Goal: Task Accomplishment & Management: Manage account settings

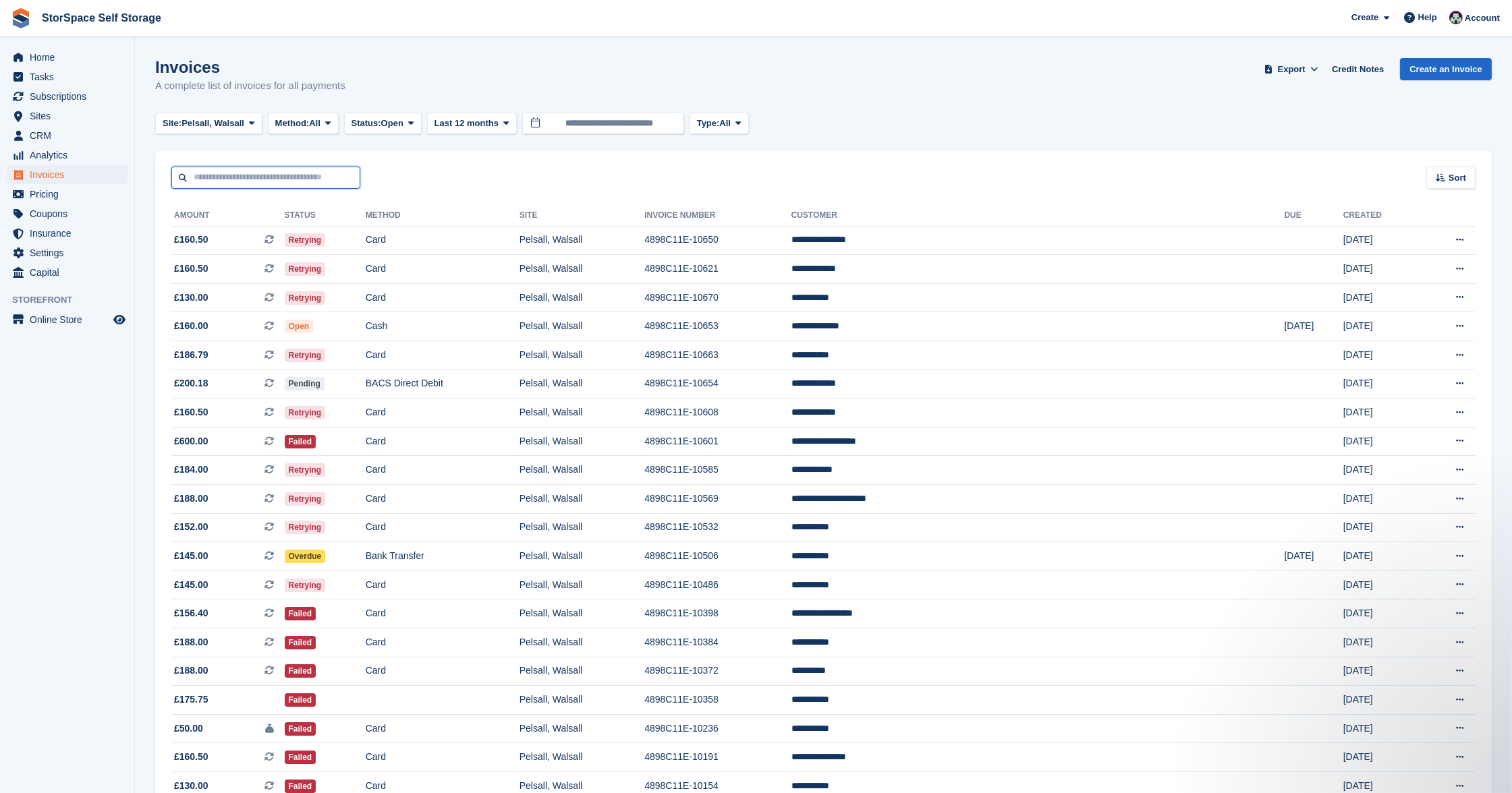
click at [261, 176] on input "text" at bounding box center [266, 178] width 189 height 22
type input "******"
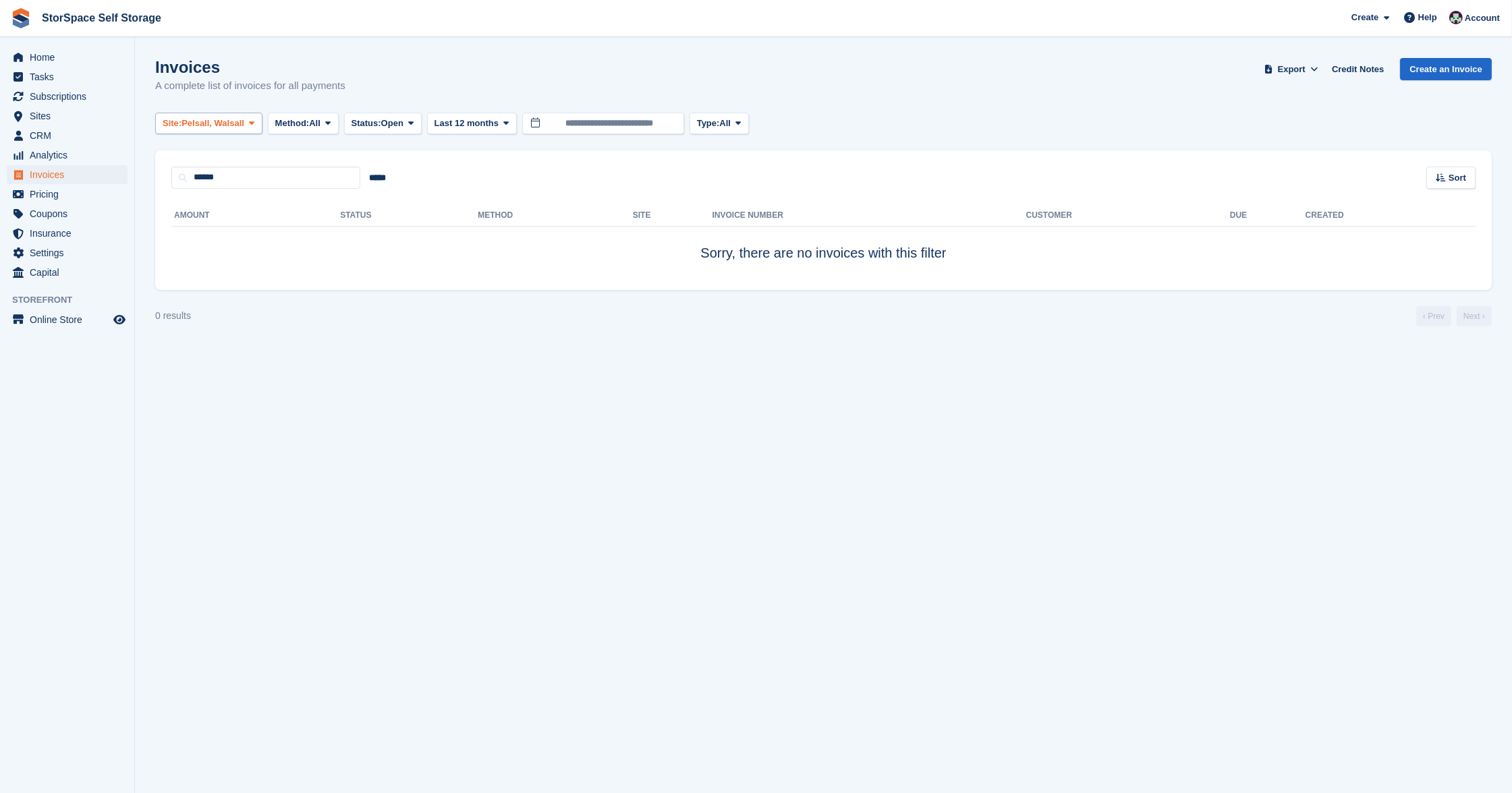
click at [242, 119] on span "Pelsall, Walsall" at bounding box center [213, 123] width 63 height 13
click at [244, 185] on link "Brynmawr, [GEOGRAPHIC_DATA]" at bounding box center [294, 179] width 267 height 24
click at [248, 180] on input "******" at bounding box center [266, 178] width 189 height 22
type input "*"
type input "*****"
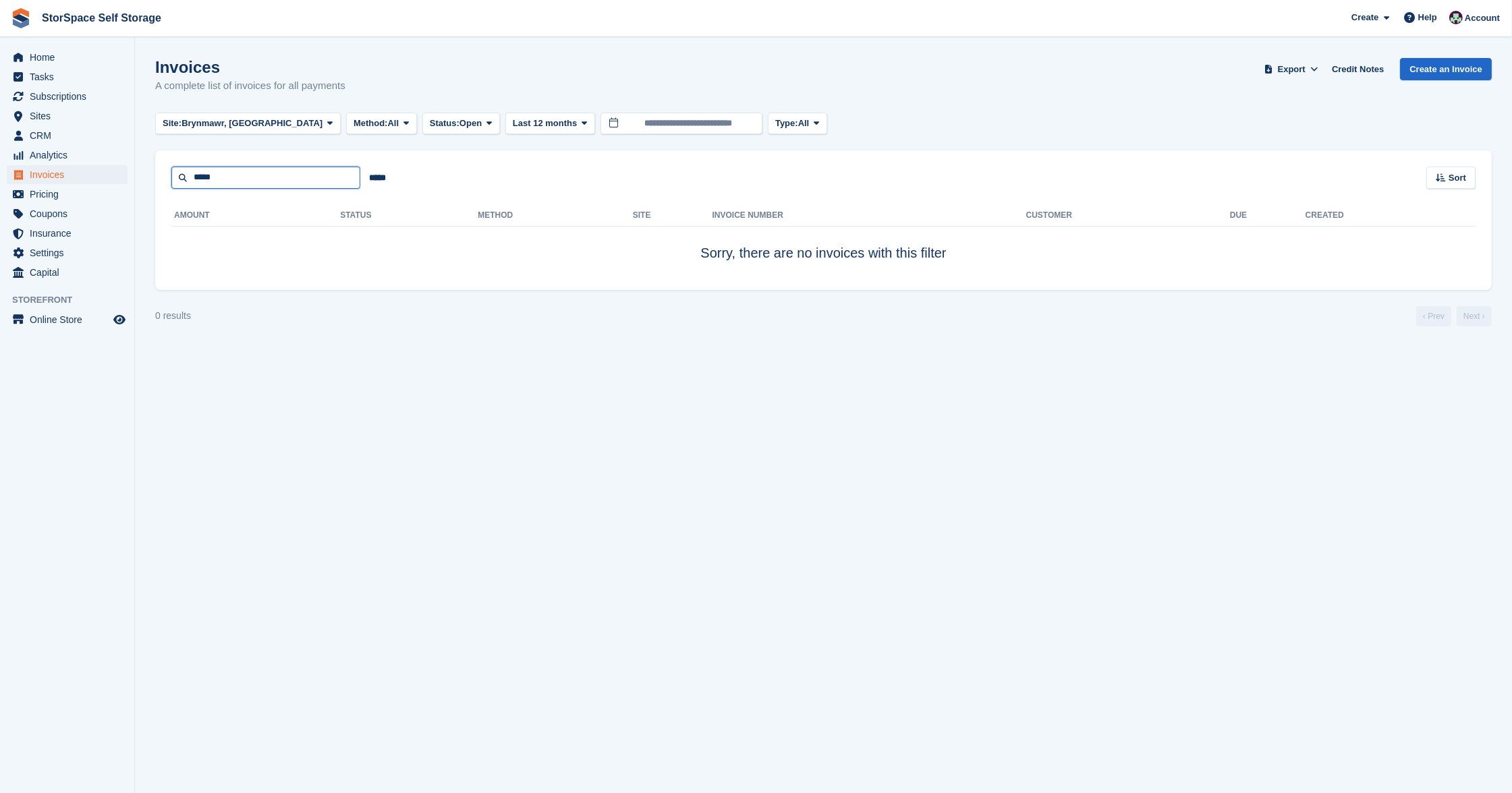
click at [230, 177] on input "*****" at bounding box center [266, 178] width 189 height 22
type input "*"
click at [74, 99] on span "Subscriptions" at bounding box center [70, 97] width 81 height 19
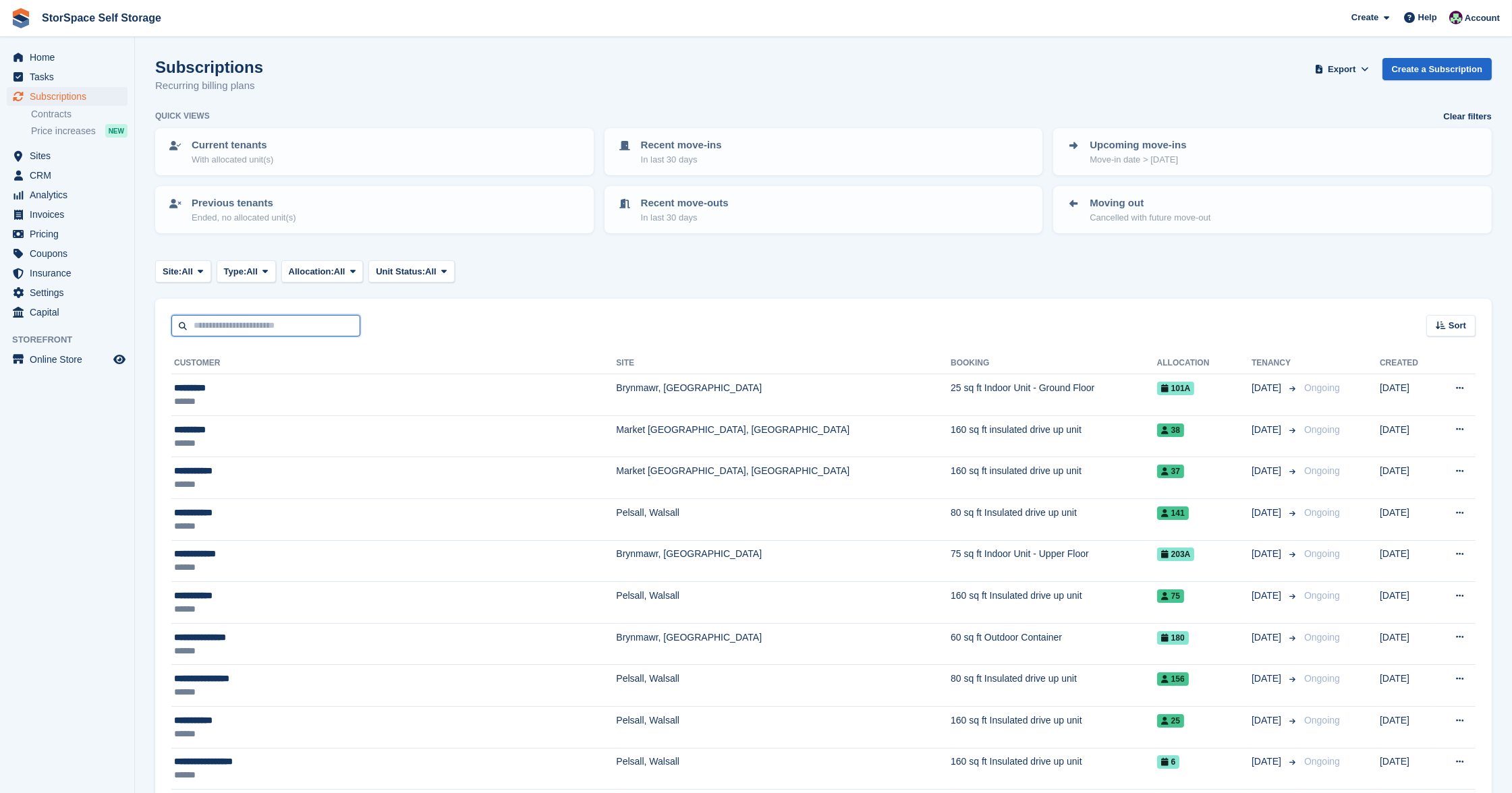
click at [256, 317] on input "text" at bounding box center [266, 326] width 189 height 22
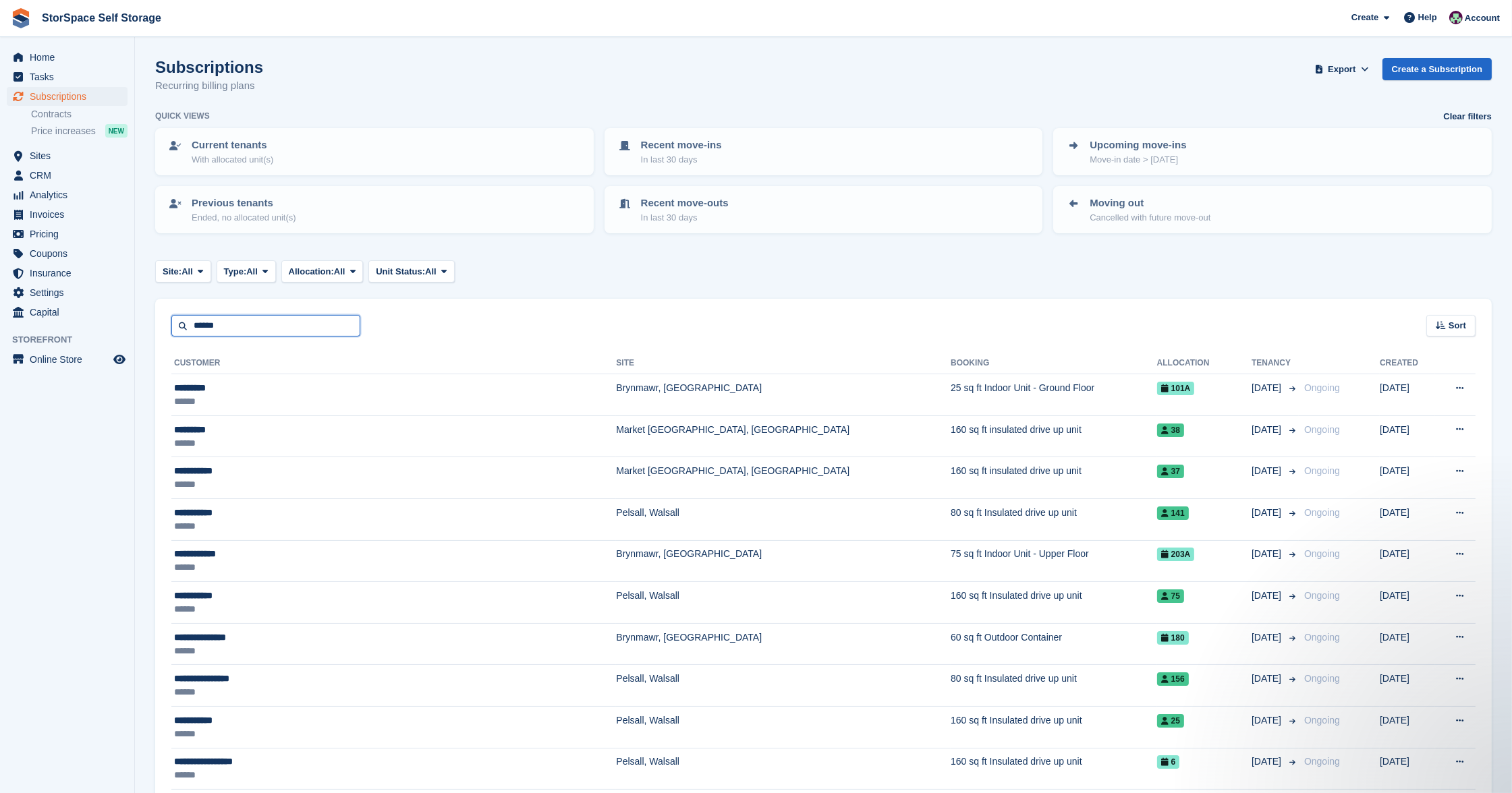
type input "******"
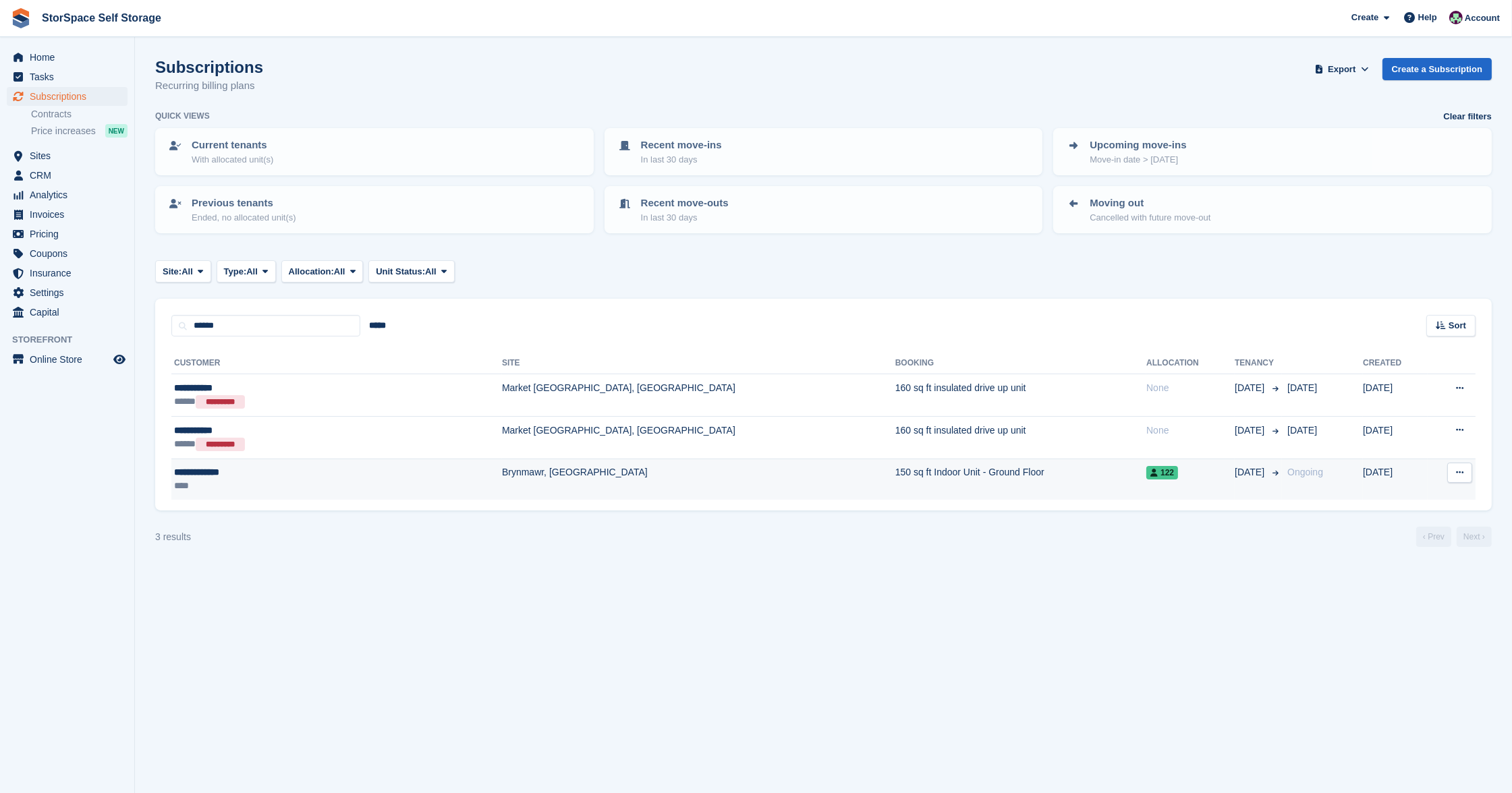
click at [299, 478] on div "****" at bounding box center [271, 485] width 194 height 13
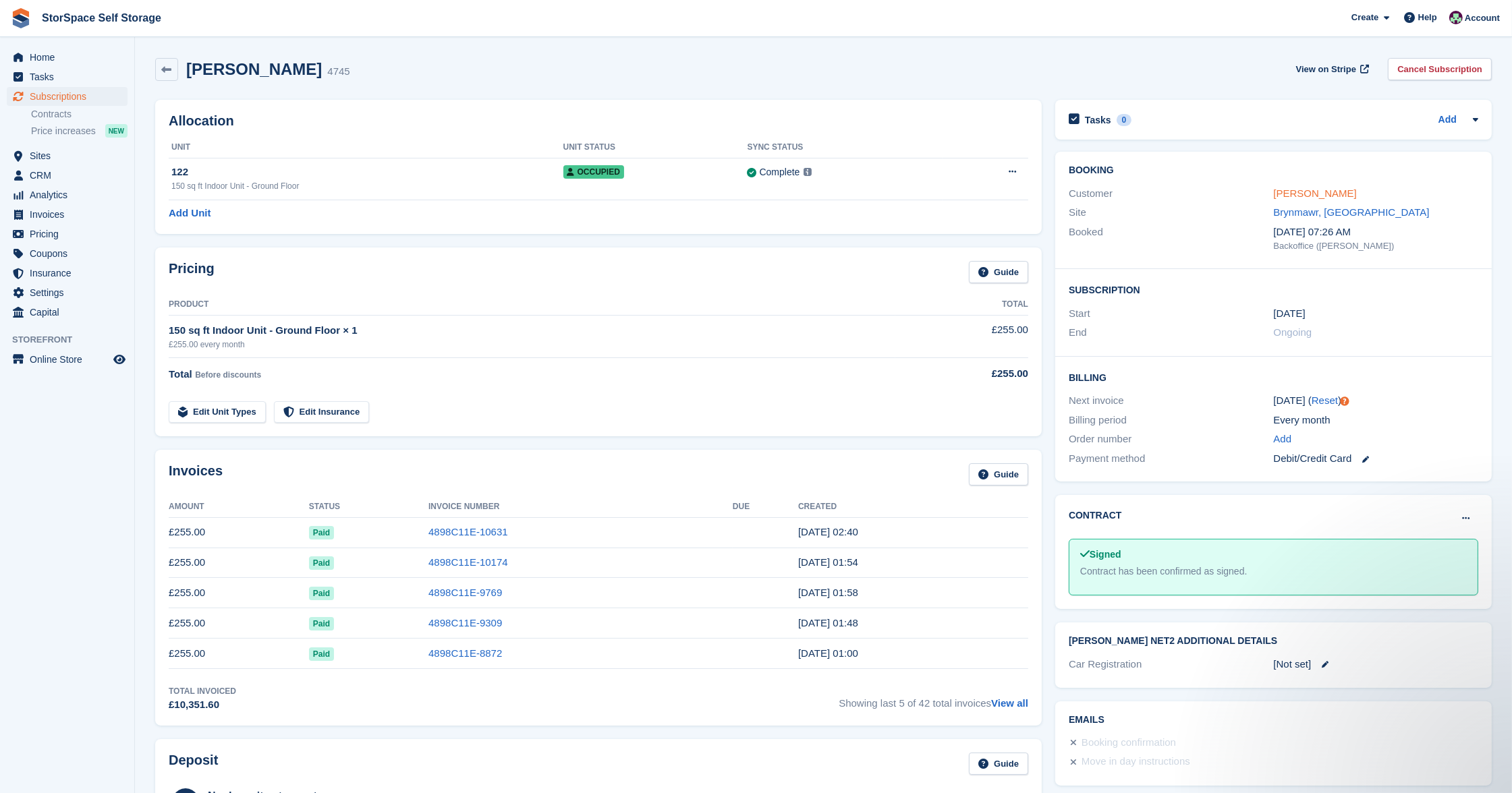
click at [1310, 192] on link "[PERSON_NAME]" at bounding box center [1315, 193] width 83 height 12
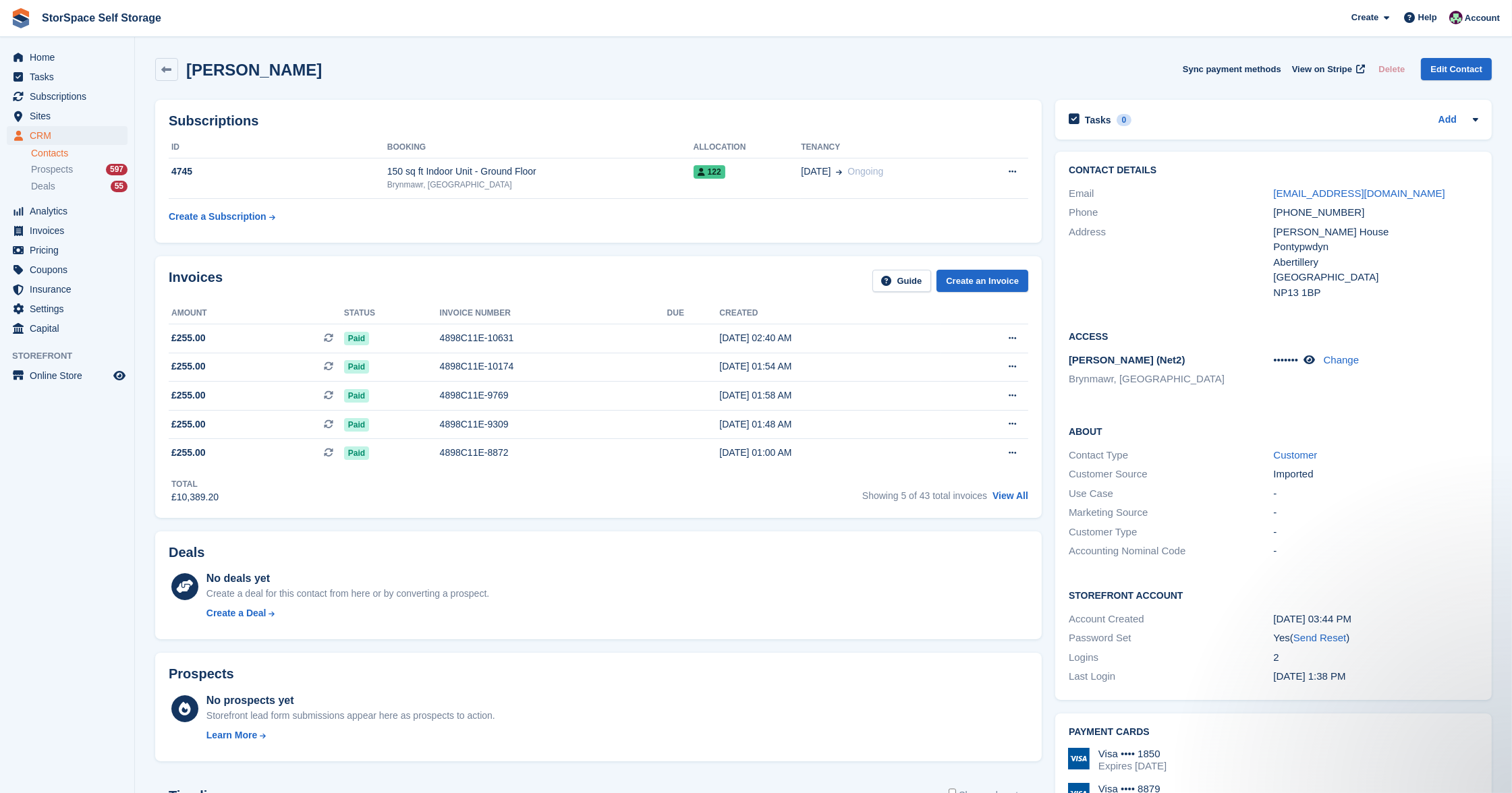
scroll to position [452, 0]
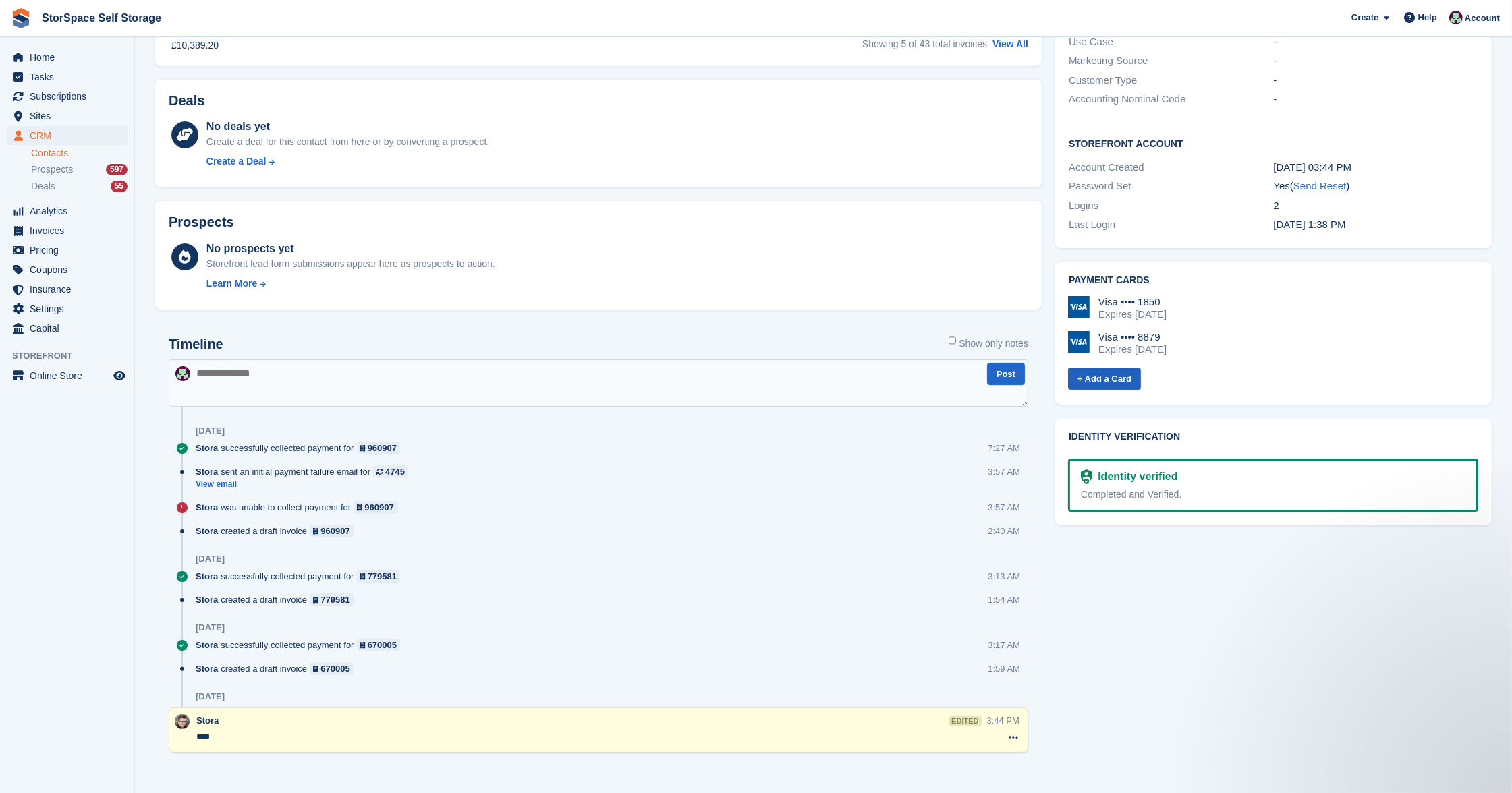
click at [1118, 370] on link "+ Add a Card" at bounding box center [1104, 379] width 73 height 22
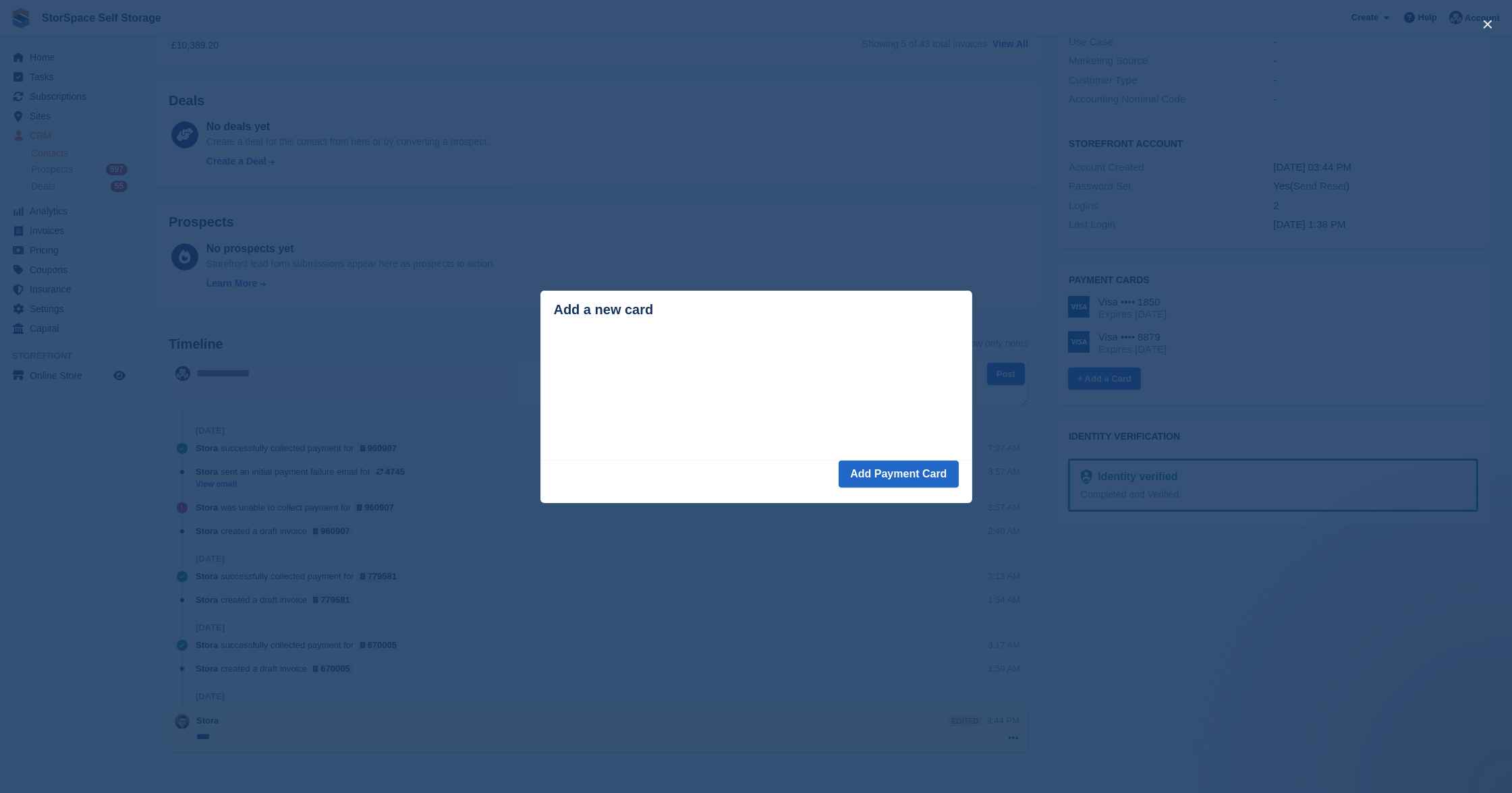
click at [760, 461] on div "Loading Processing" at bounding box center [756, 397] width 432 height 127
click at [912, 474] on button "Add Payment Card" at bounding box center [898, 474] width 120 height 27
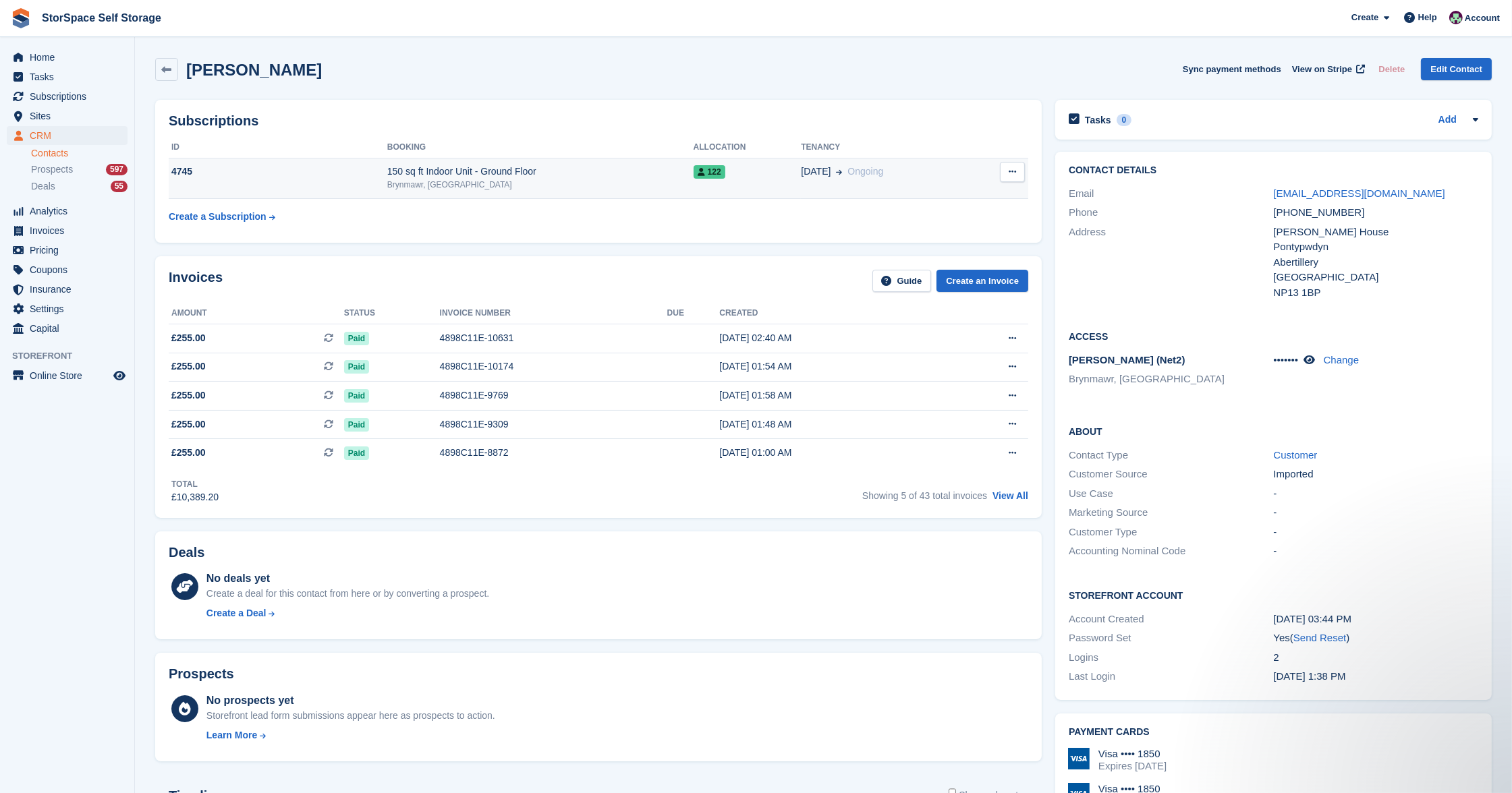
click at [325, 168] on div "4745" at bounding box center [278, 171] width 219 height 14
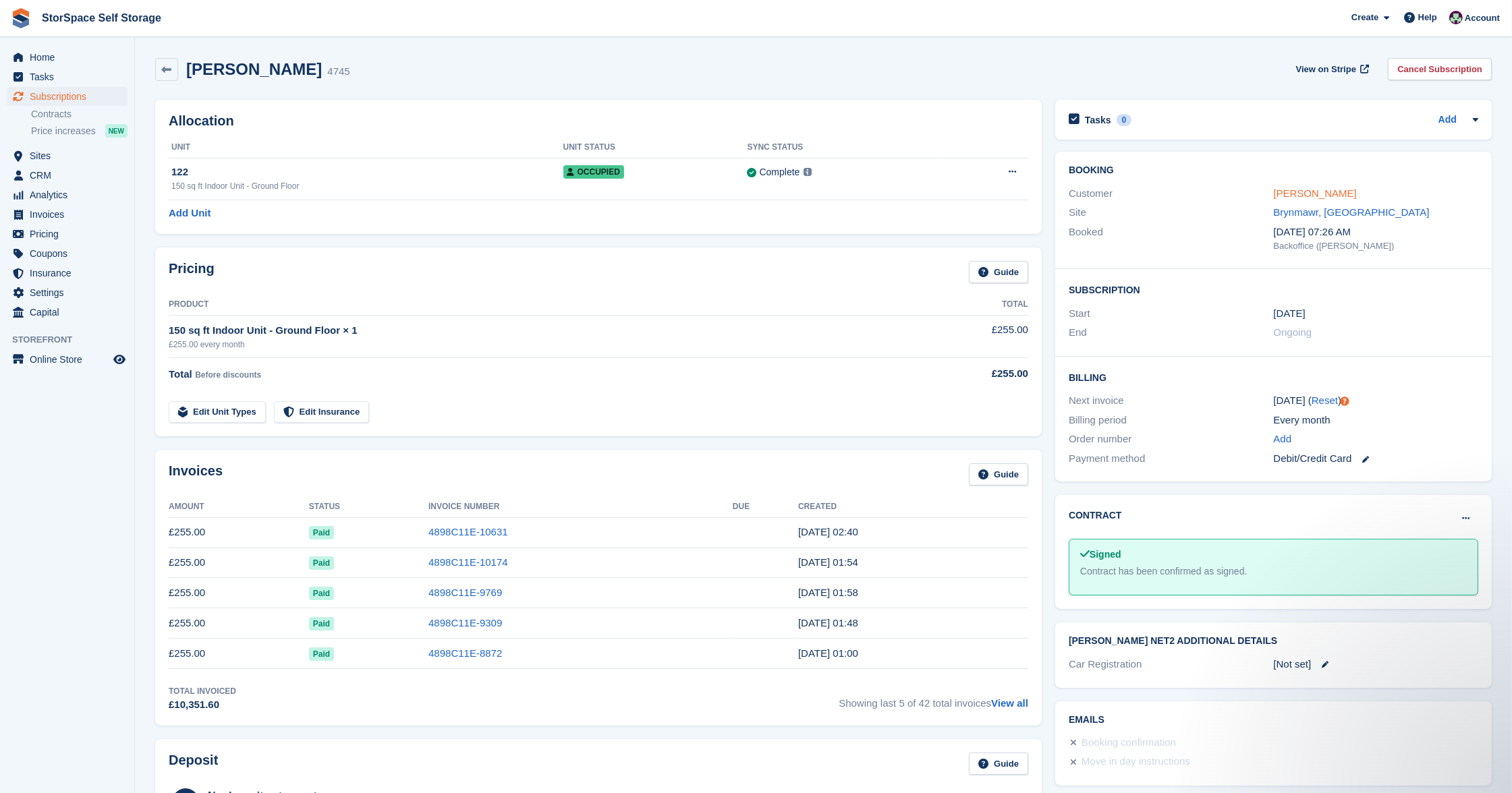
click at [1321, 188] on link "Darrel Sutton" at bounding box center [1315, 193] width 83 height 12
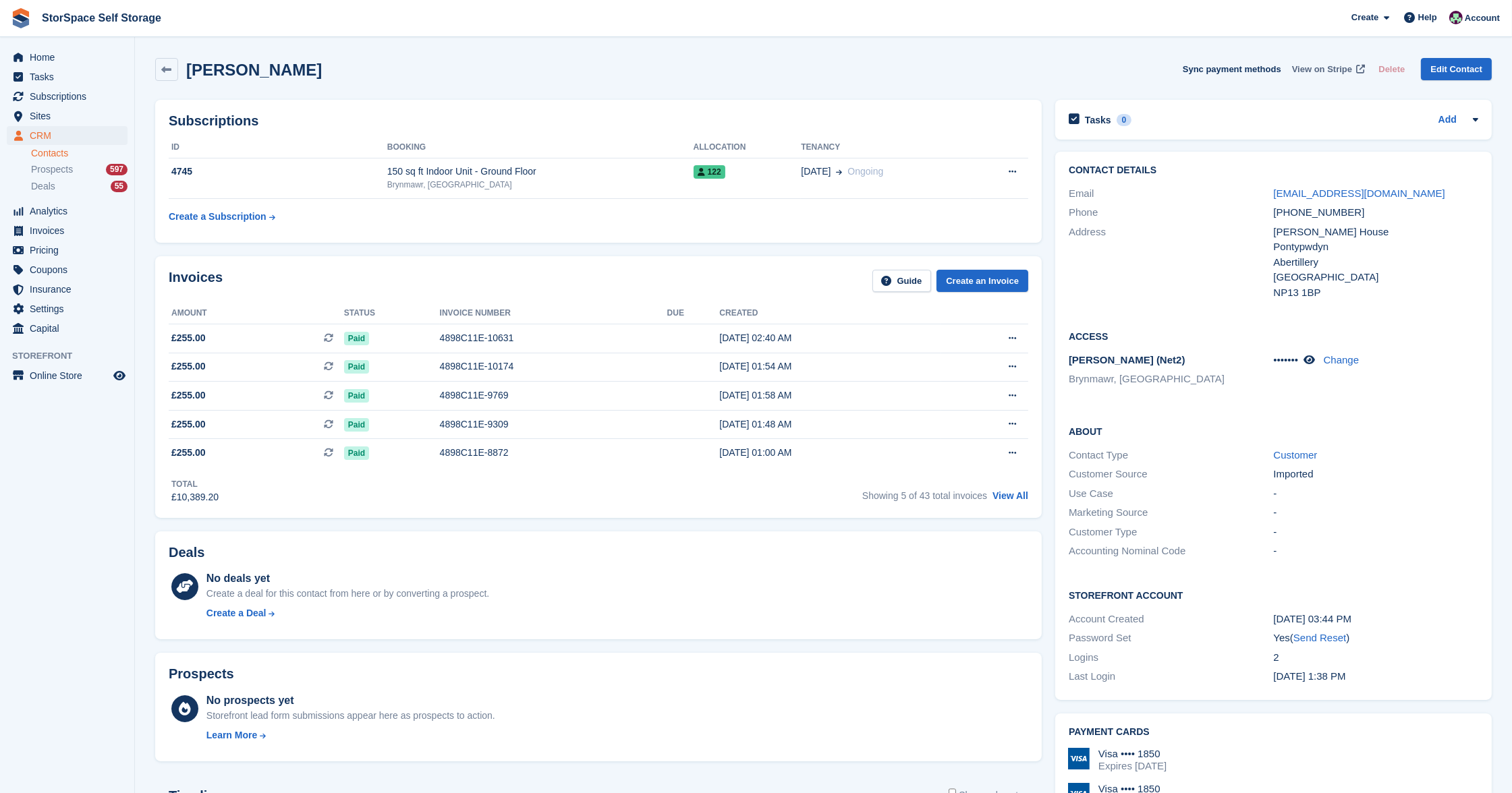
click at [1330, 68] on span "View on Stripe" at bounding box center [1321, 69] width 60 height 13
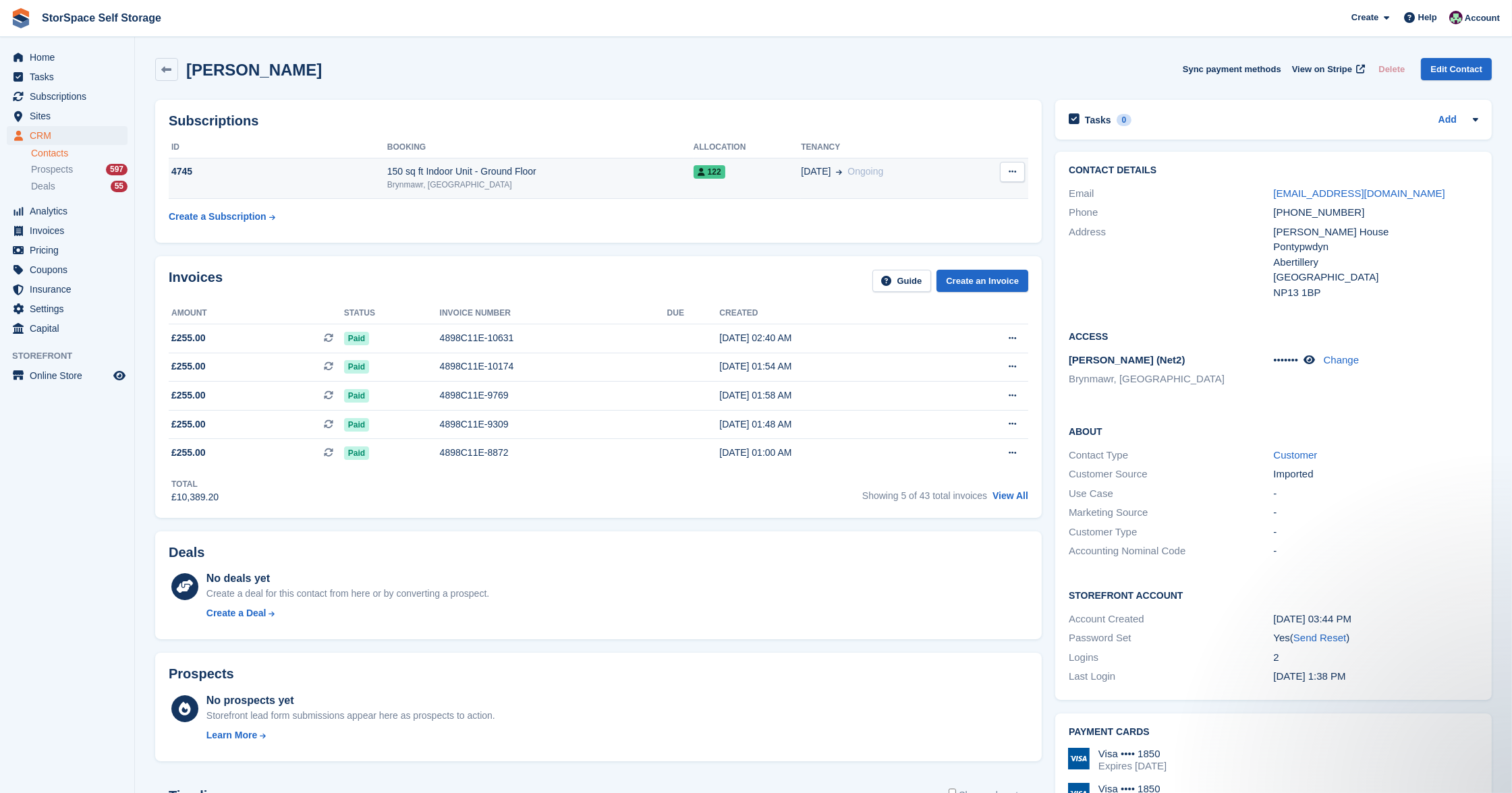
click at [586, 159] on td "150 sq ft Indoor Unit - Ground Floor Brynmawr, South Wales" at bounding box center [540, 179] width 307 height 41
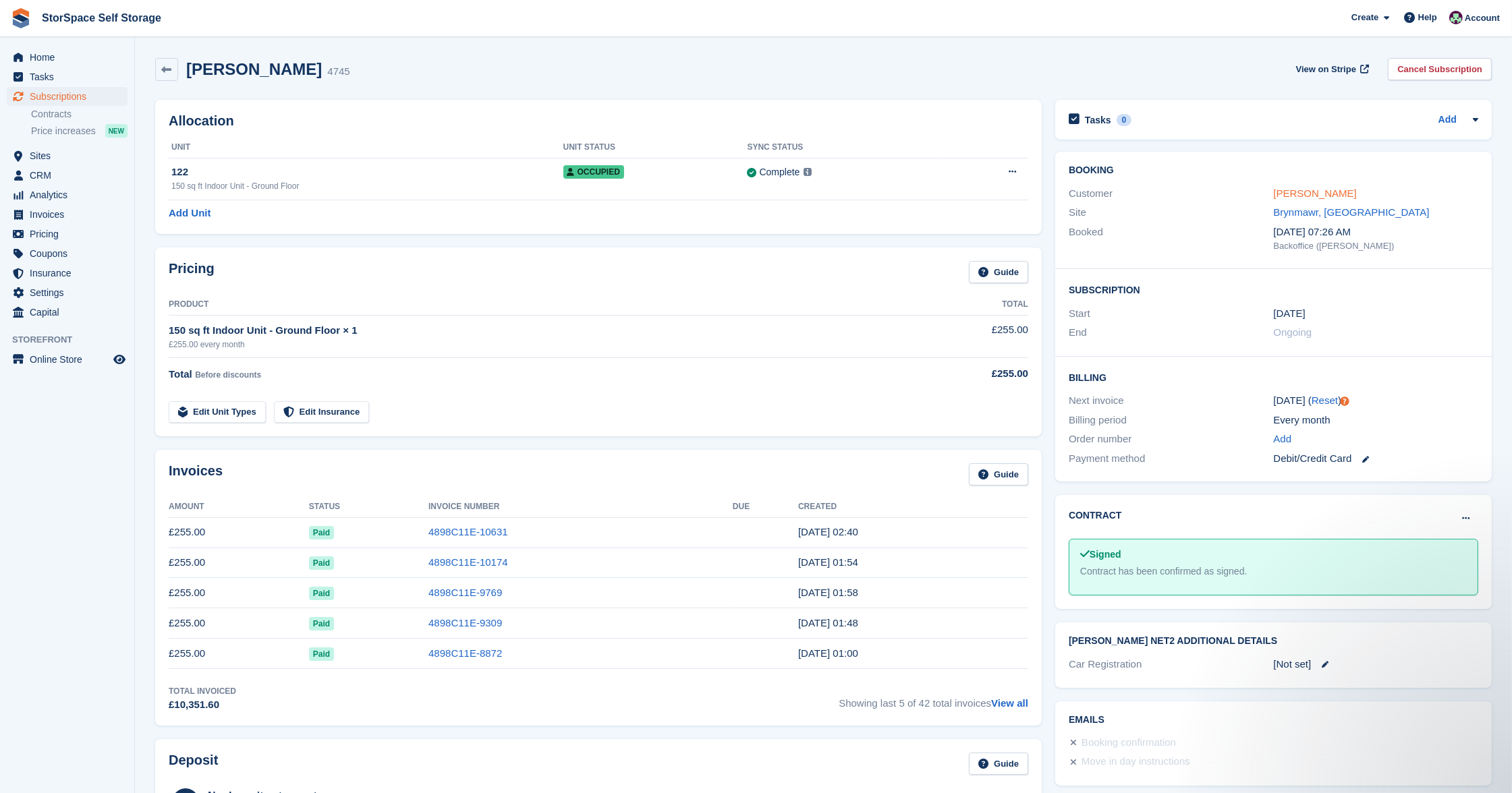
click at [1321, 192] on link "Darrel Sutton" at bounding box center [1315, 193] width 83 height 12
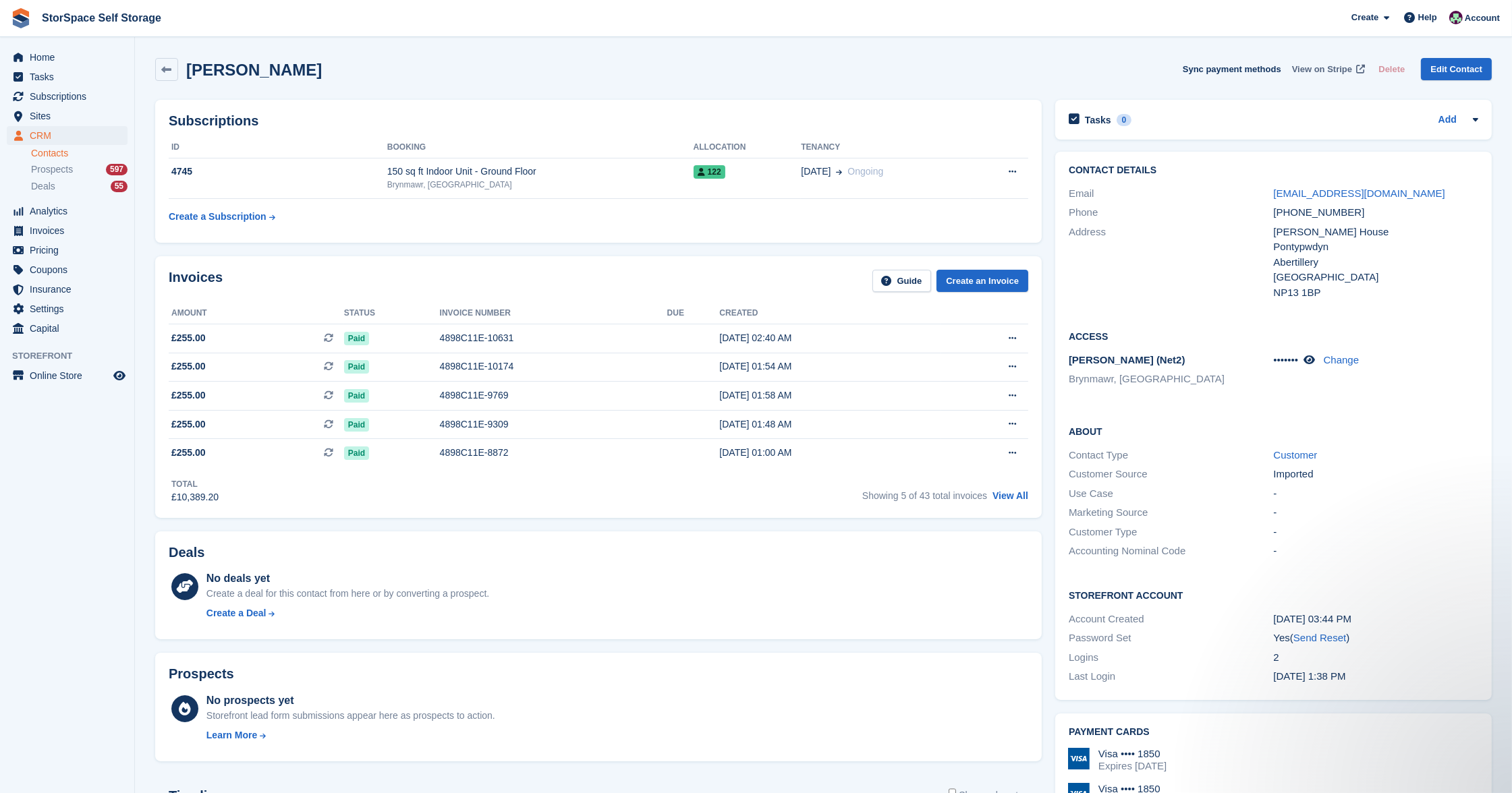
click at [1326, 71] on span "View on Stripe" at bounding box center [1321, 69] width 60 height 13
click at [58, 51] on span "Home" at bounding box center [70, 58] width 81 height 19
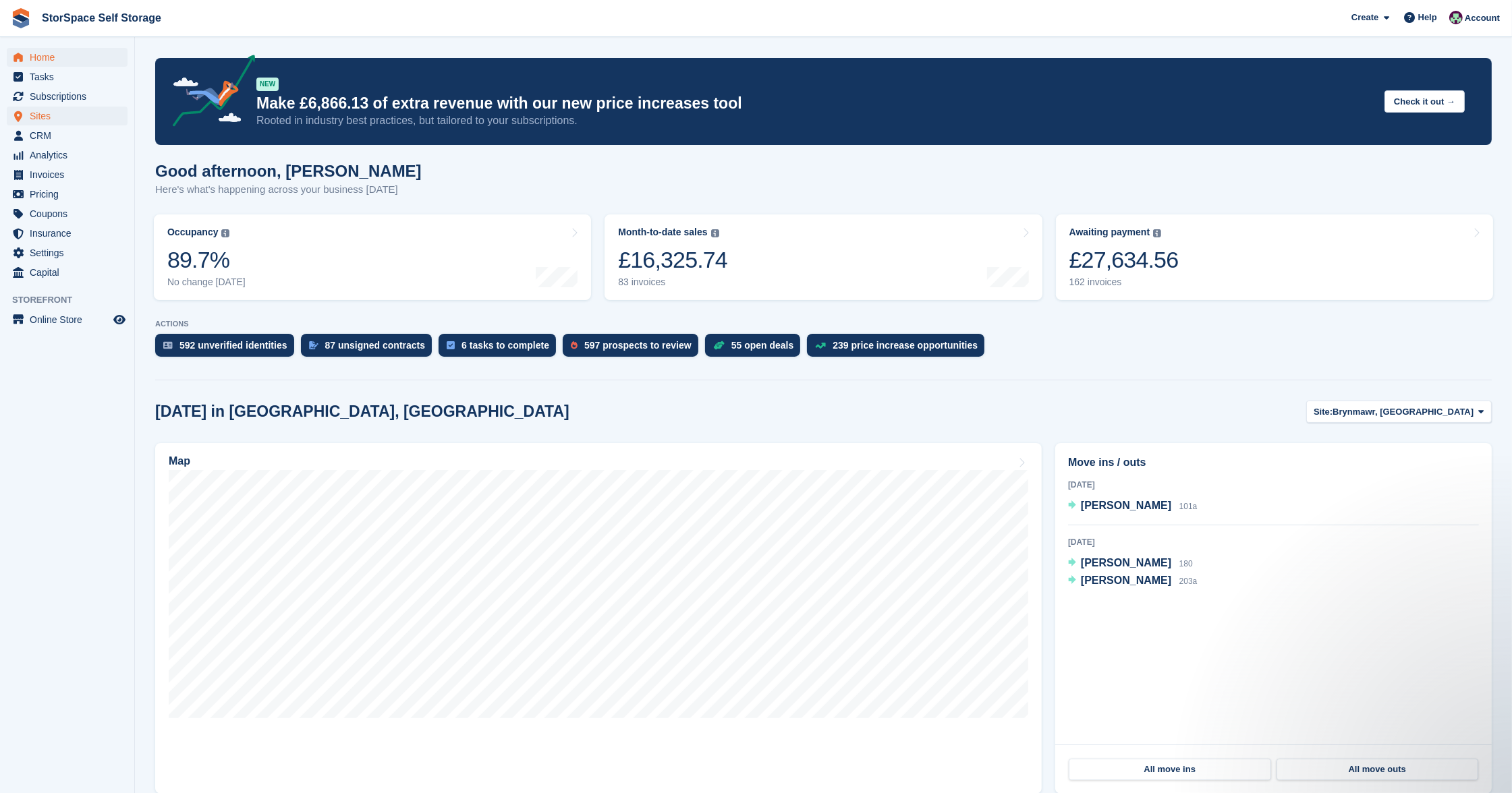
click at [58, 115] on span "Sites" at bounding box center [70, 116] width 81 height 19
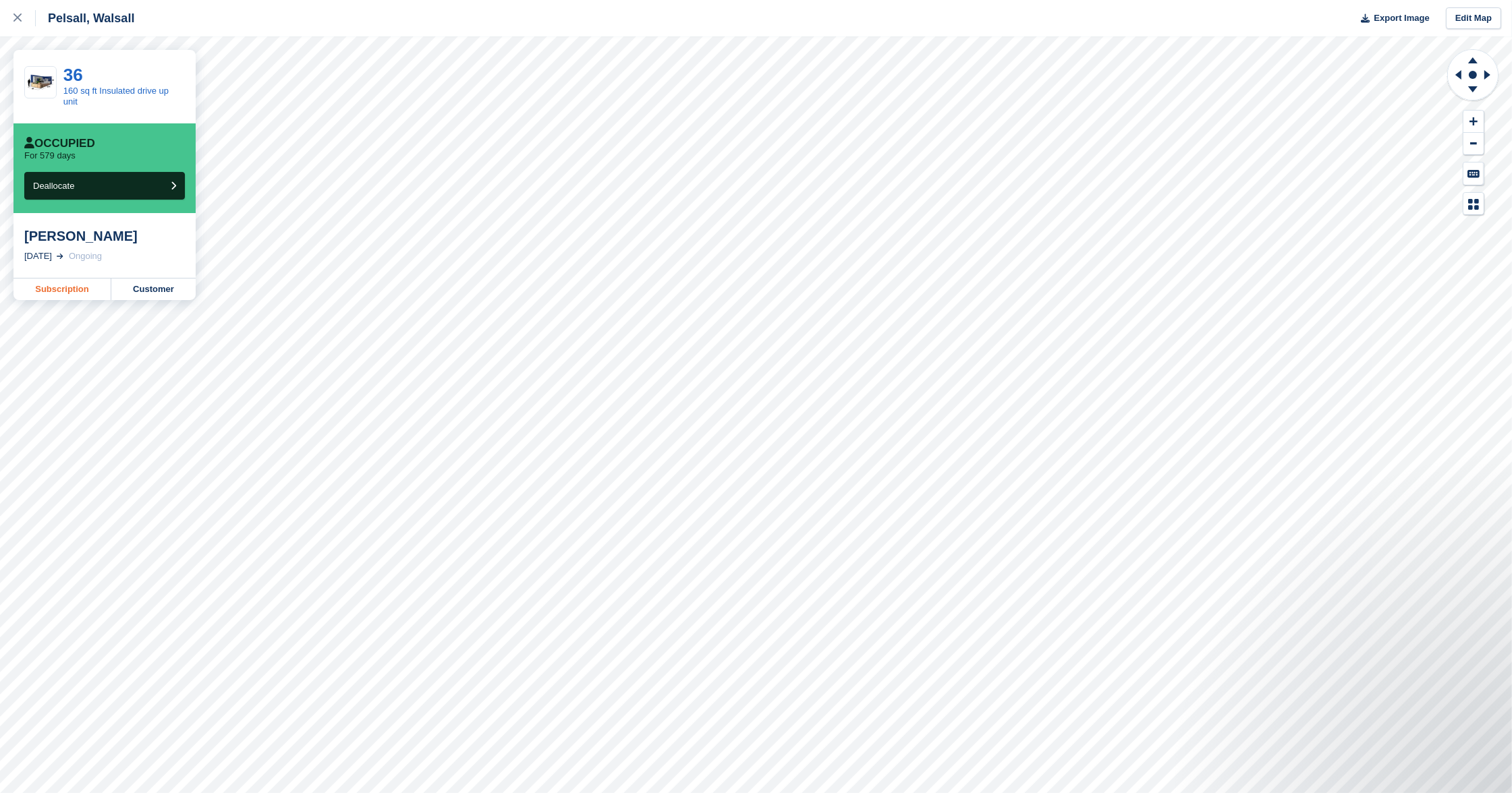
click at [58, 285] on link "Subscription" at bounding box center [62, 289] width 98 height 21
click at [27, 26] on link at bounding box center [18, 18] width 35 height 36
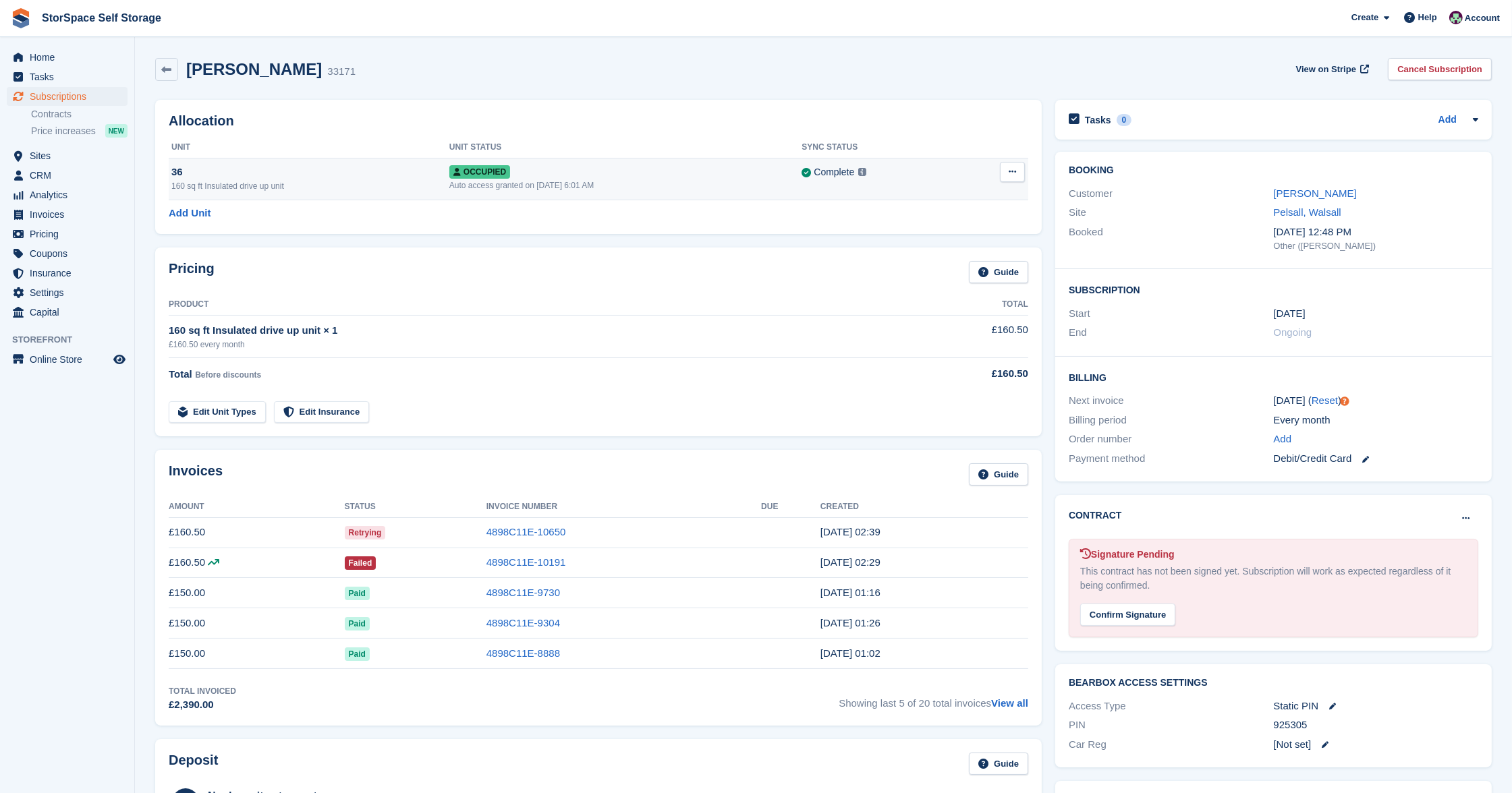
click at [626, 171] on div "Occupied" at bounding box center [626, 171] width 353 height 14
click at [1007, 168] on button at bounding box center [1013, 171] width 25 height 20
click at [959, 193] on p "Overlock" at bounding box center [959, 199] width 117 height 18
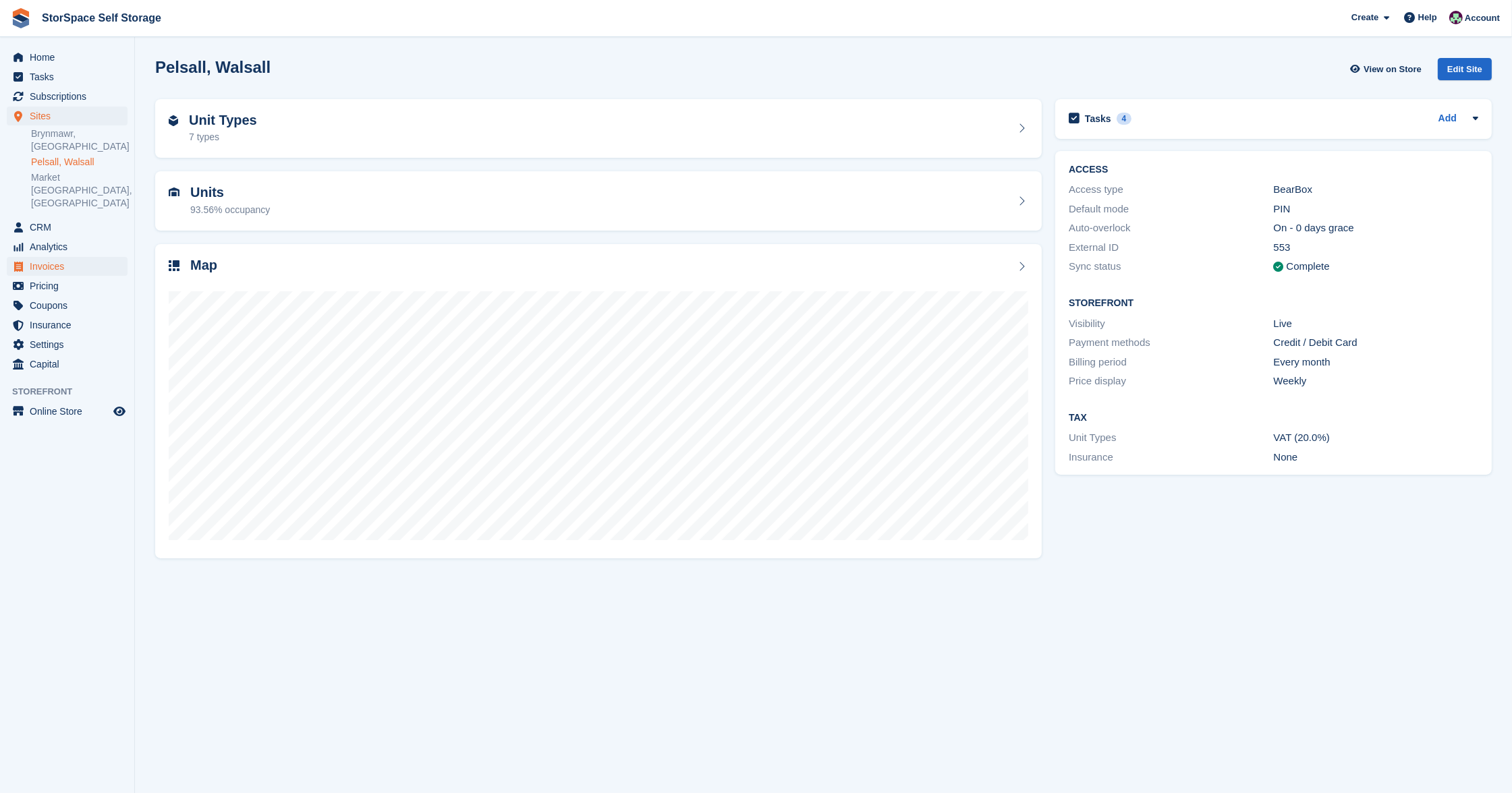
click at [64, 257] on span "Invoices" at bounding box center [70, 267] width 81 height 19
click at [57, 257] on span "Invoices" at bounding box center [70, 267] width 81 height 19
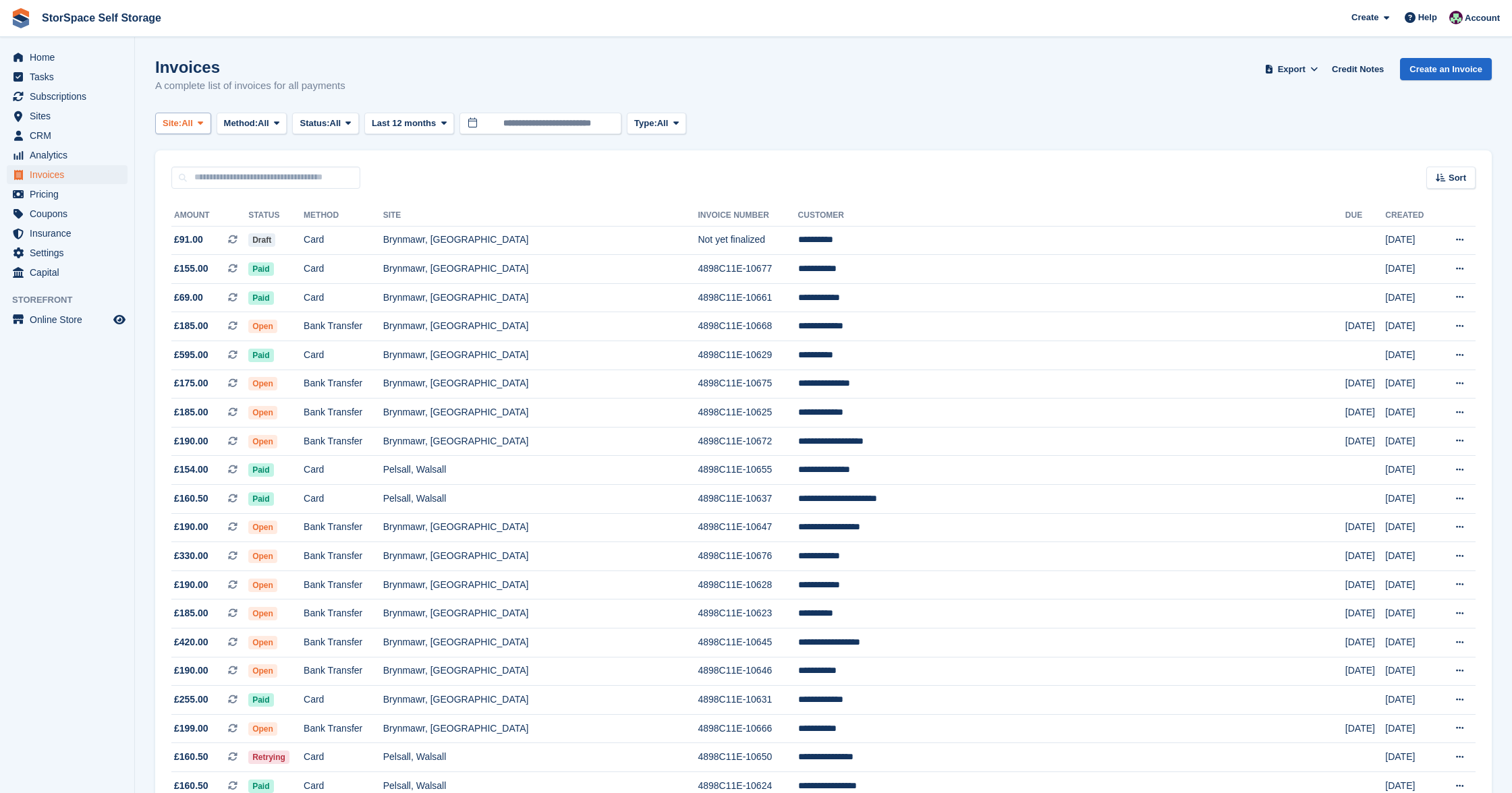
click at [199, 118] on button "Site: All" at bounding box center [183, 124] width 56 height 22
click at [222, 226] on link "Market [GEOGRAPHIC_DATA], [GEOGRAPHIC_DATA]" at bounding box center [294, 227] width 267 height 24
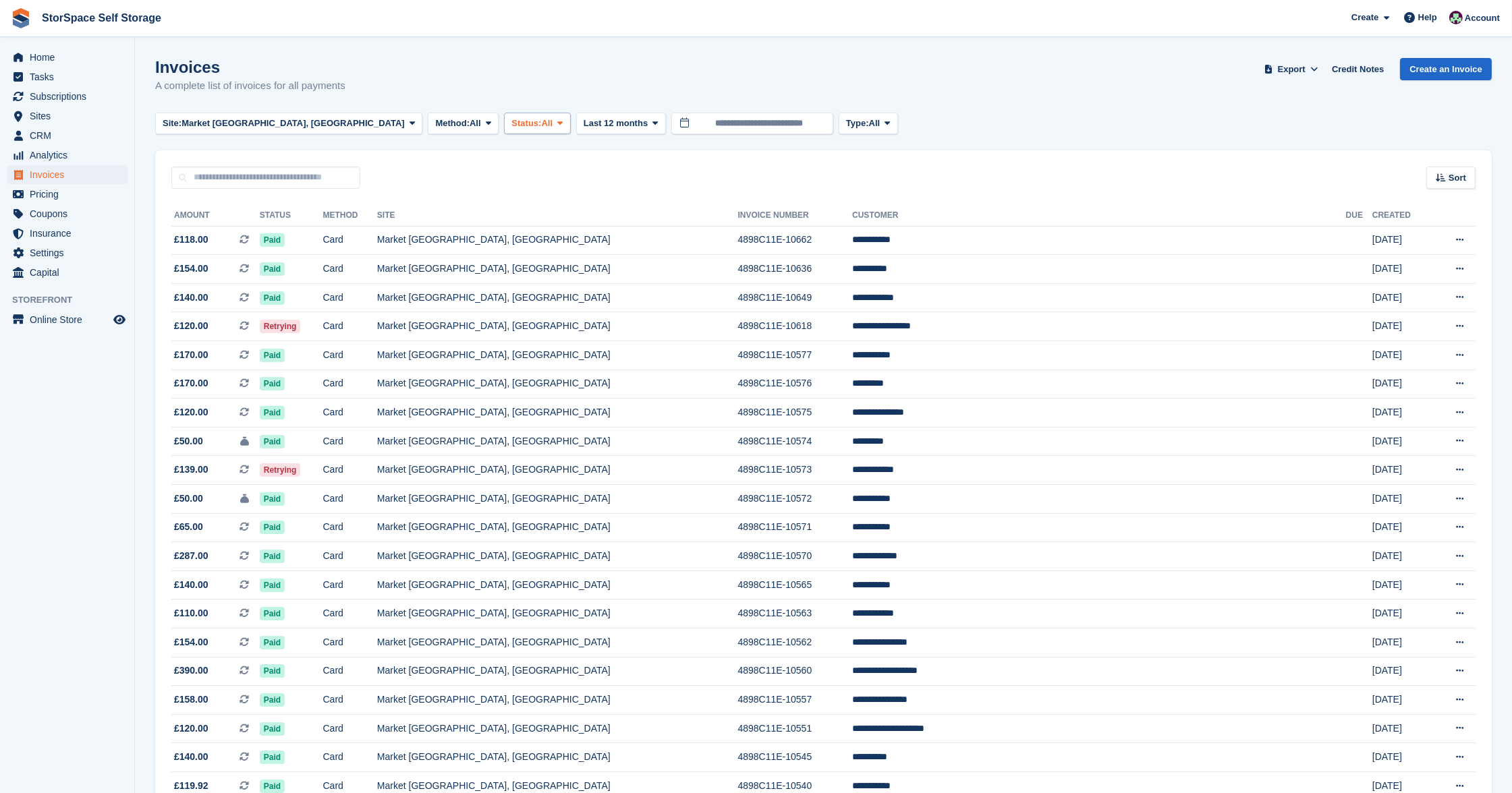
click at [557, 123] on icon at bounding box center [559, 123] width 5 height 9
click at [510, 226] on link "Open" at bounding box center [568, 227] width 117 height 24
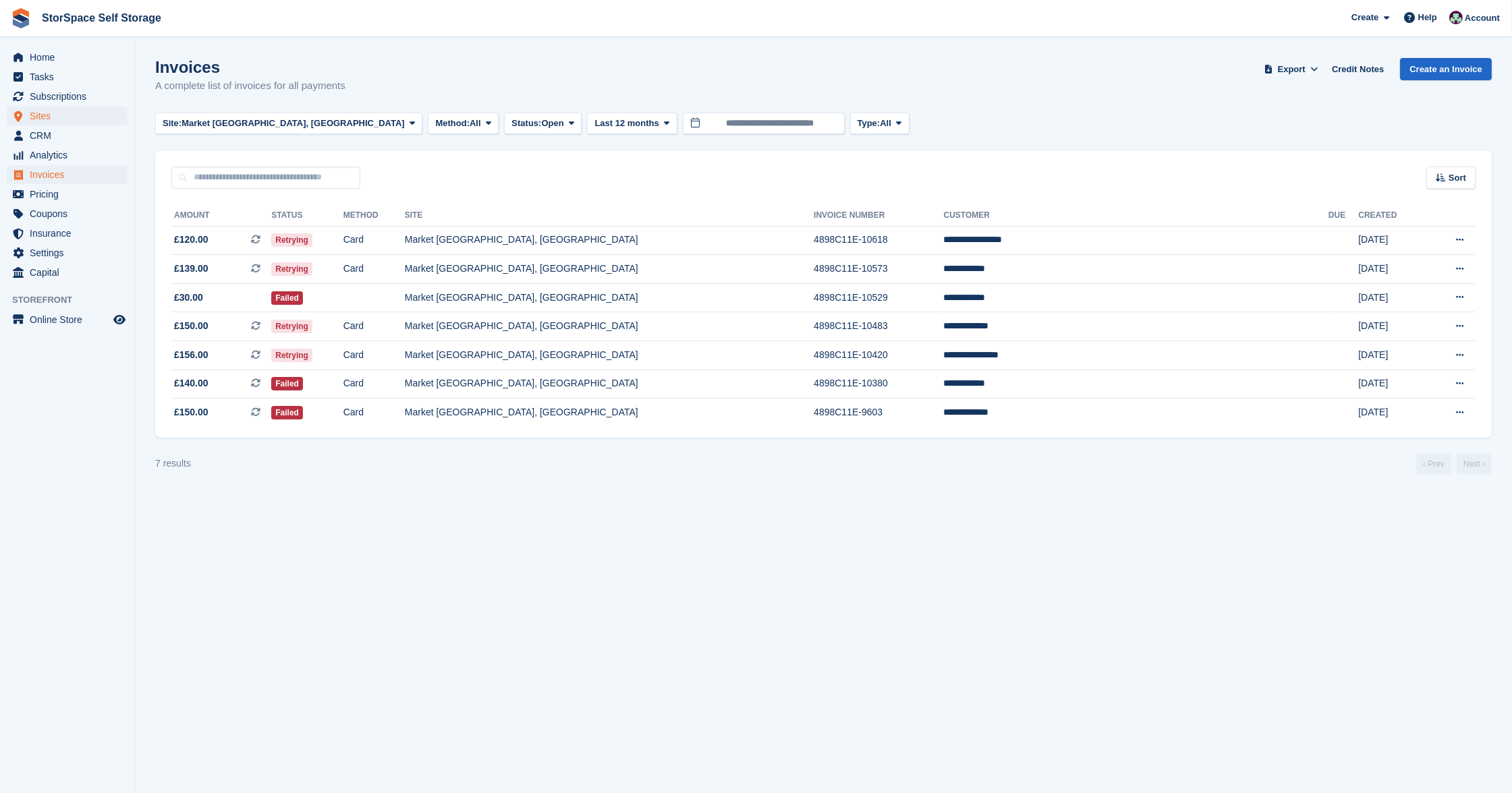
click at [51, 116] on span "Sites" at bounding box center [70, 116] width 81 height 19
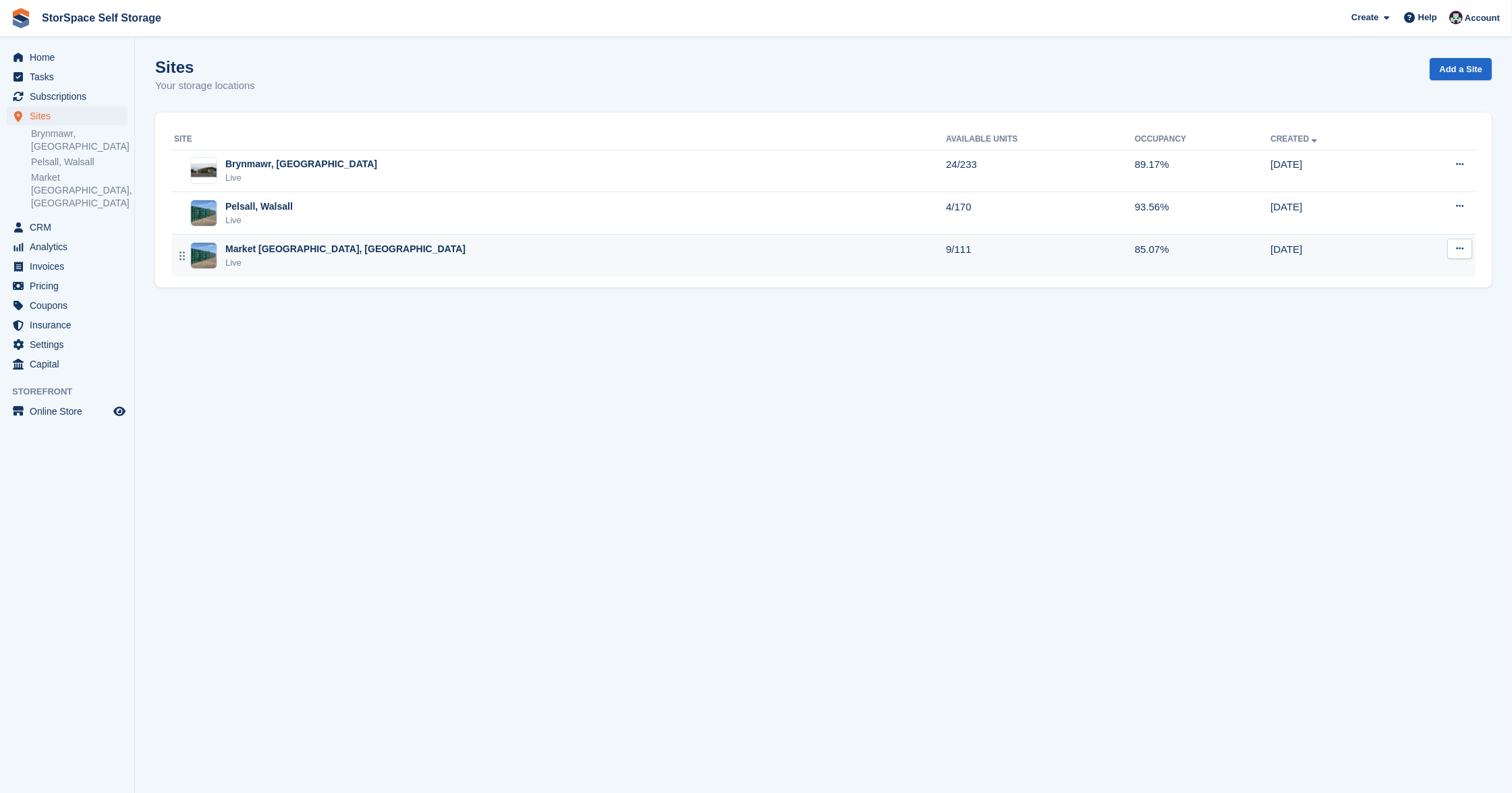
click at [332, 244] on div "Market [GEOGRAPHIC_DATA], [GEOGRAPHIC_DATA]" at bounding box center [345, 249] width 240 height 14
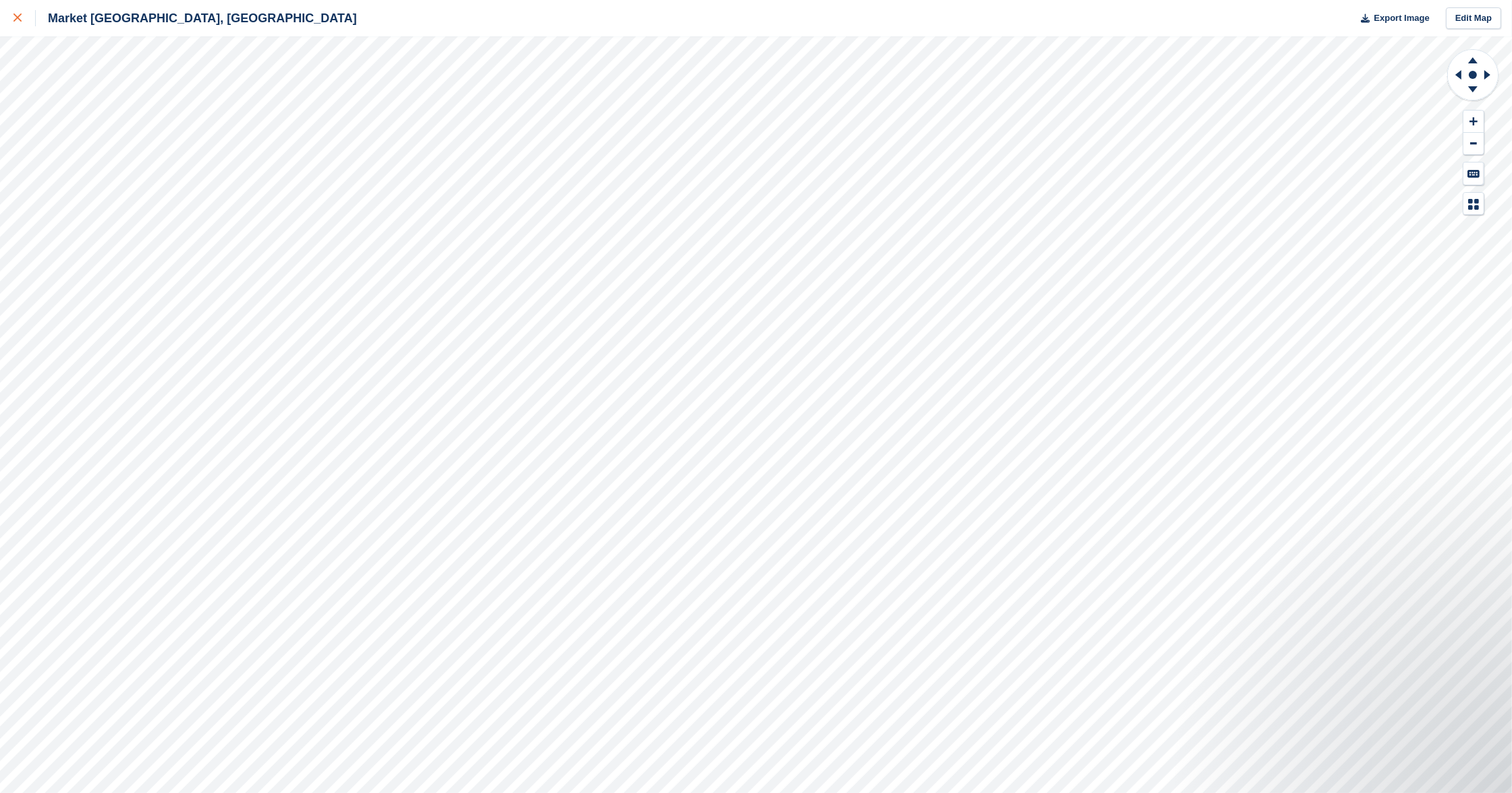
click at [21, 17] on icon at bounding box center [17, 17] width 8 height 8
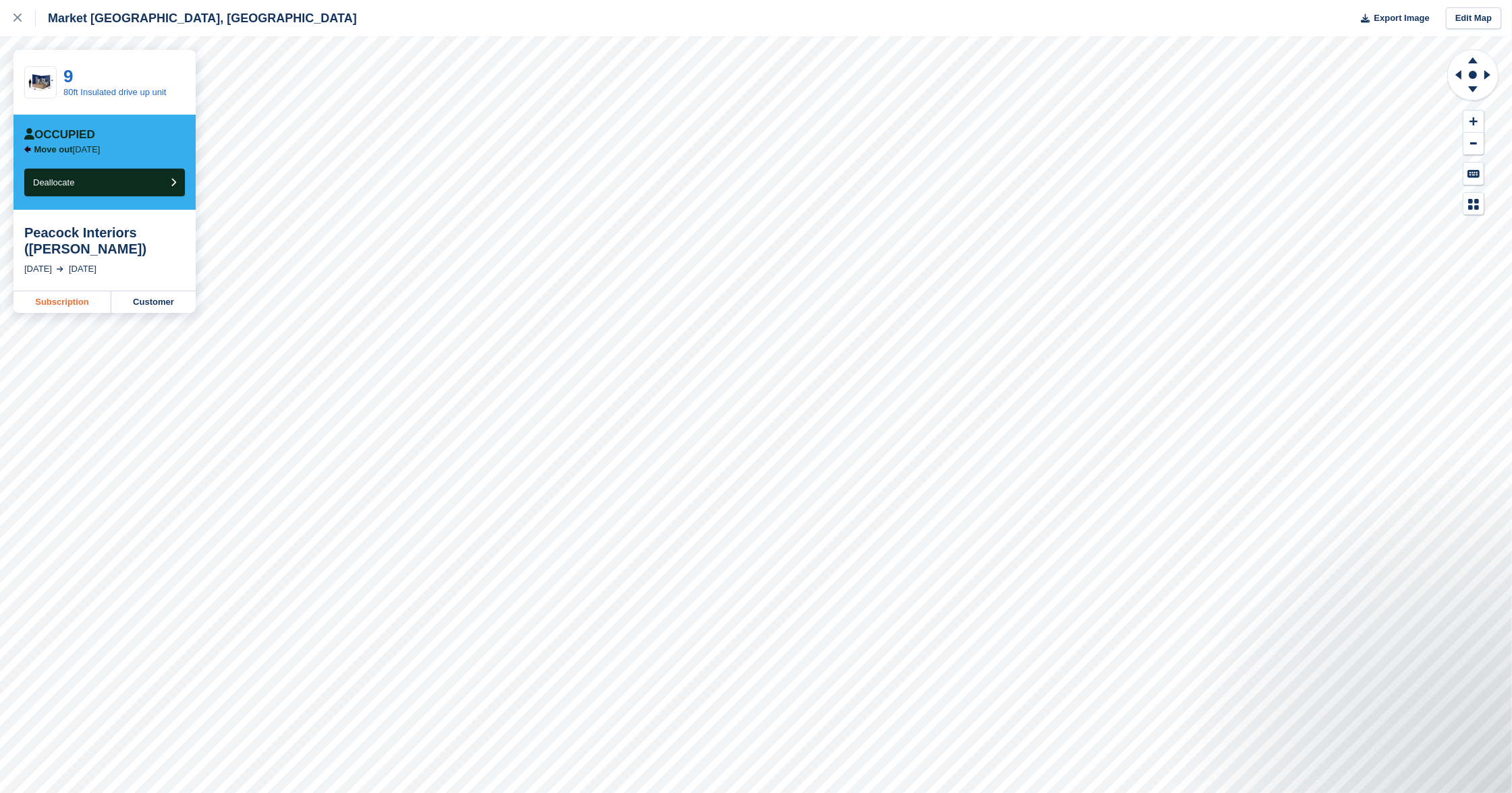
click at [74, 298] on link "Subscription" at bounding box center [62, 302] width 98 height 21
click at [16, 15] on icon at bounding box center [17, 17] width 8 height 8
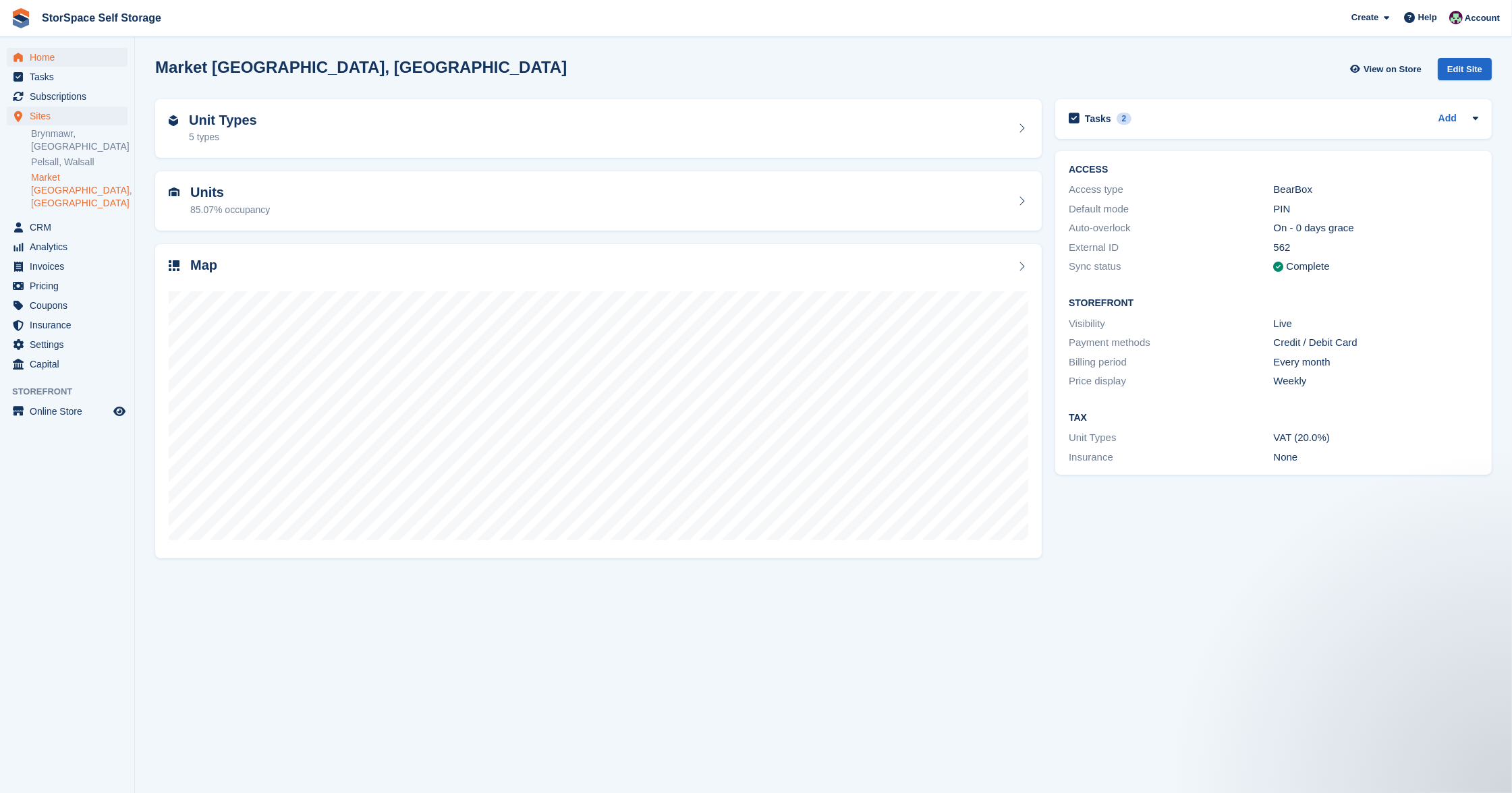
click at [52, 57] on span "Home" at bounding box center [70, 58] width 81 height 19
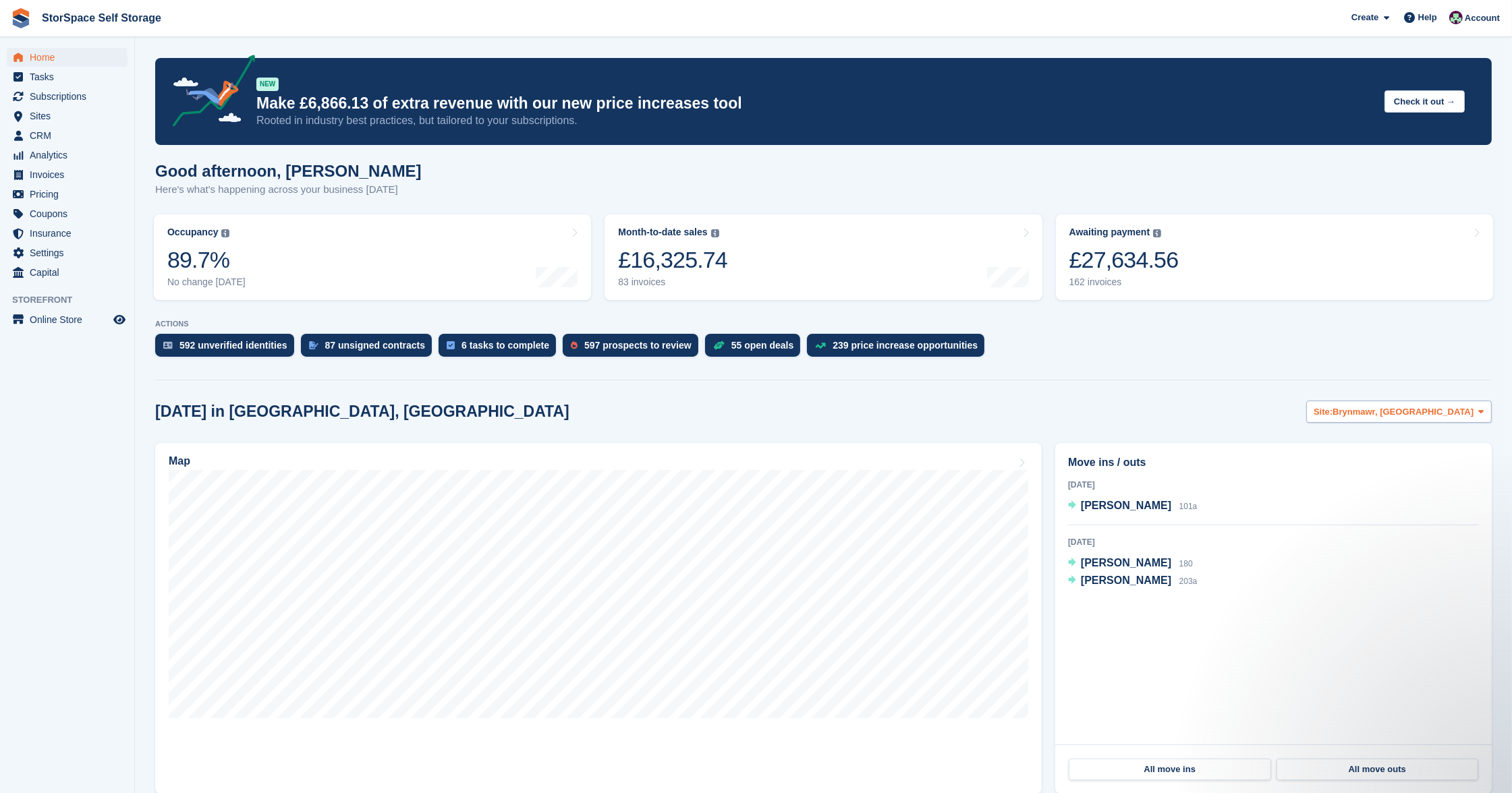
click at [1374, 401] on button "Site: [GEOGRAPHIC_DATA], [GEOGRAPHIC_DATA]" at bounding box center [1398, 412] width 185 height 22
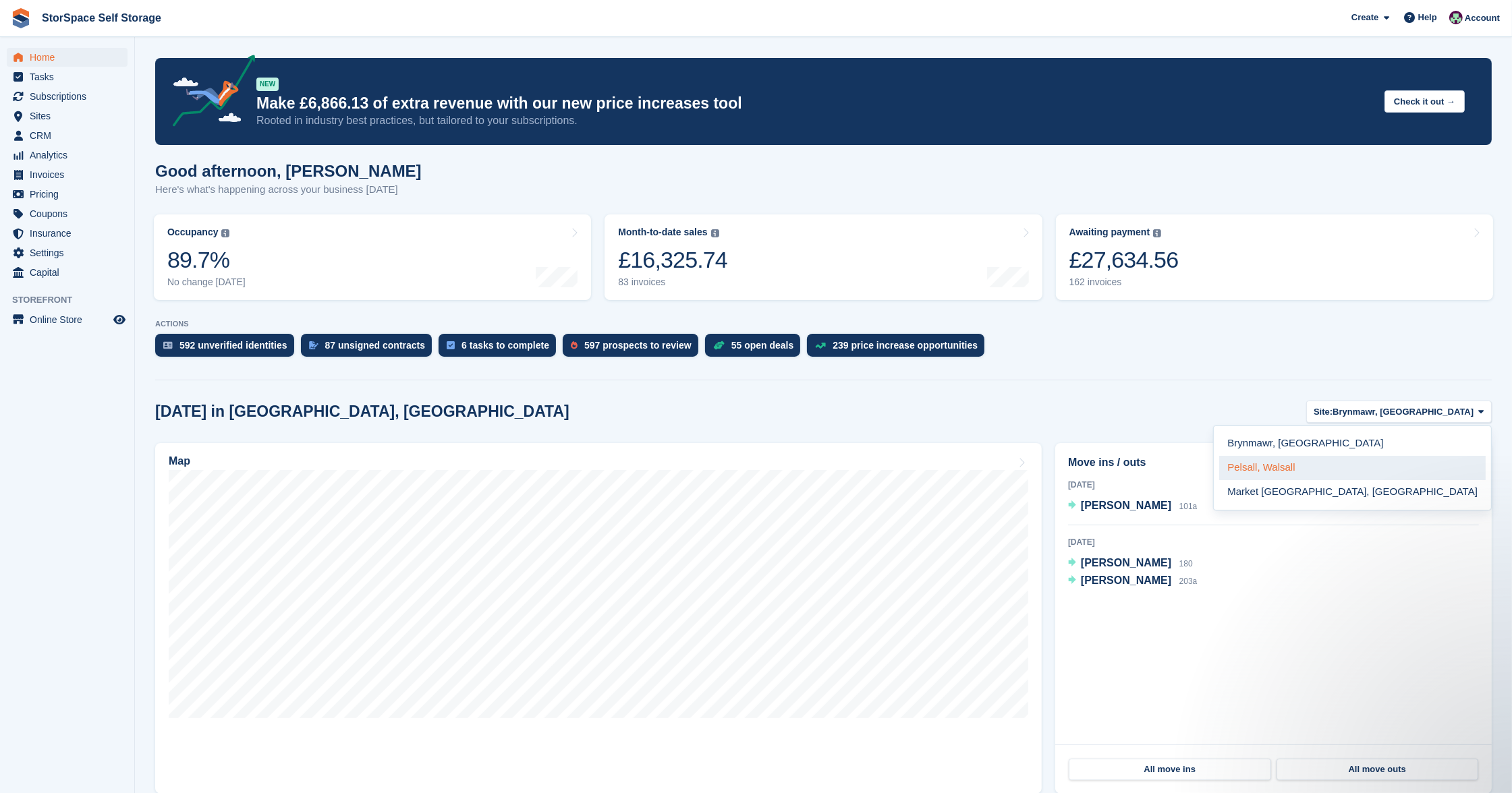
click at [1391, 456] on link "Pelsall, Walsall" at bounding box center [1352, 467] width 267 height 24
